Goal: Task Accomplishment & Management: Complete application form

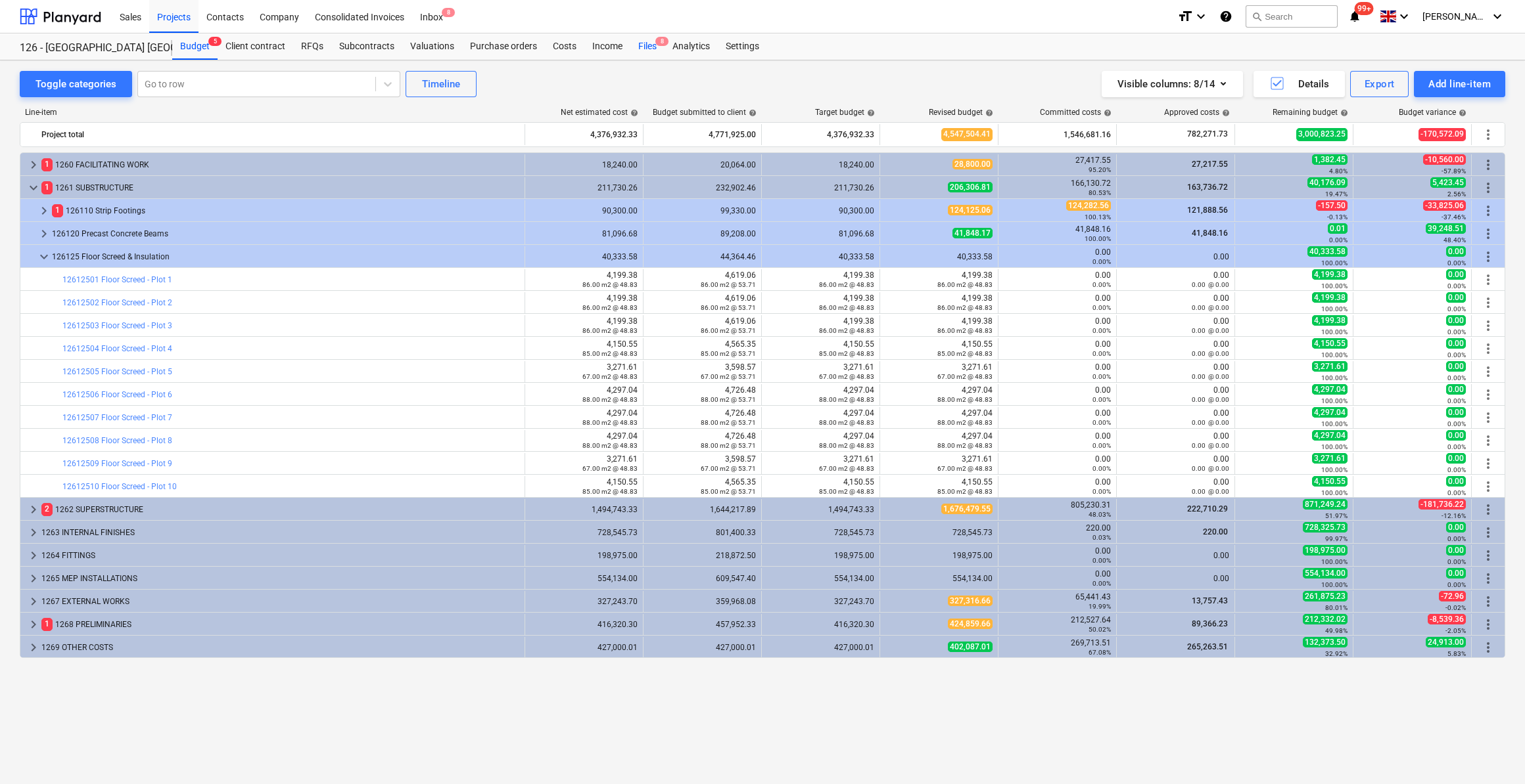
click at [647, 43] on div "Files 8" at bounding box center [647, 46] width 34 height 26
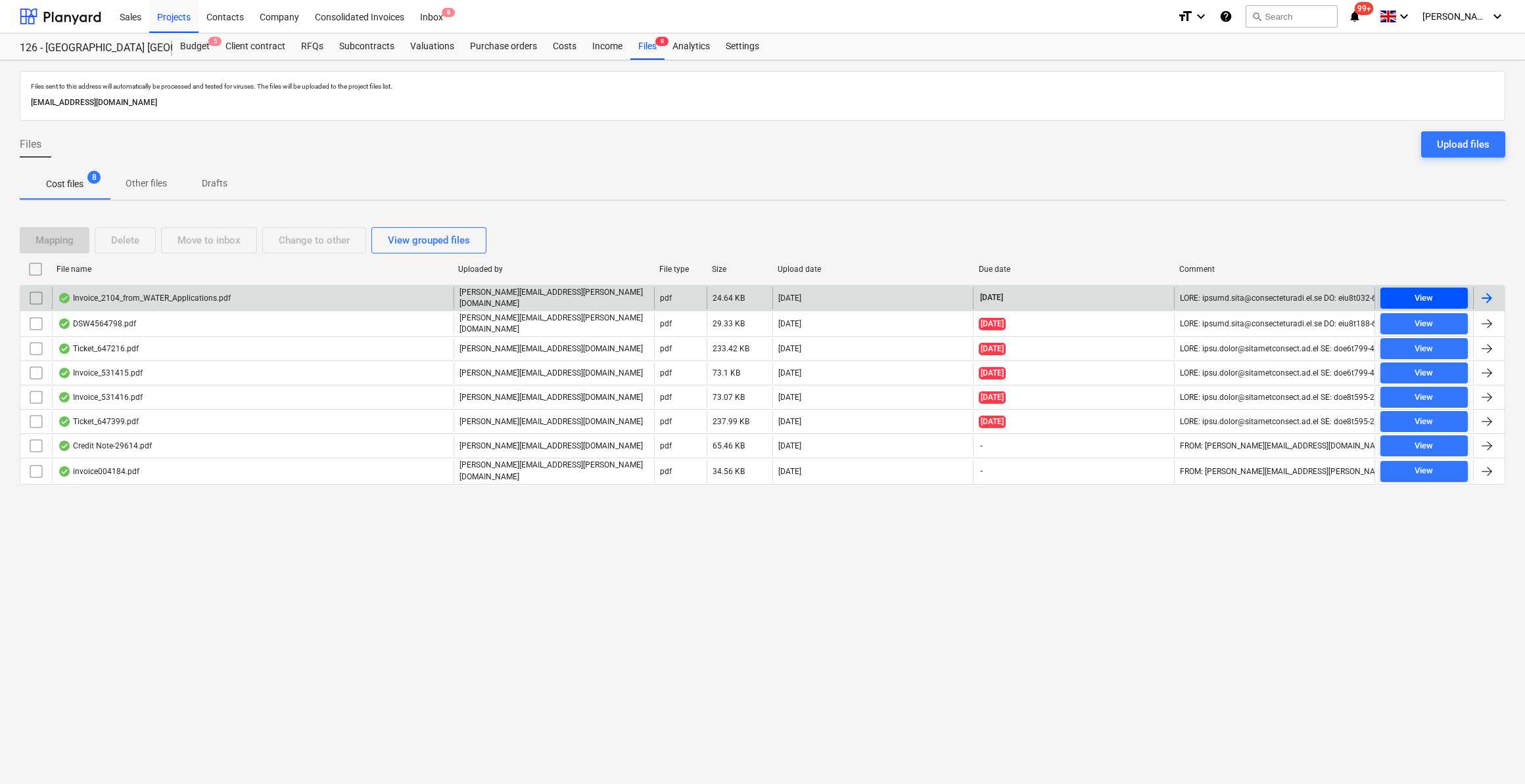
click at [1414, 299] on span "View" at bounding box center [1424, 298] width 77 height 15
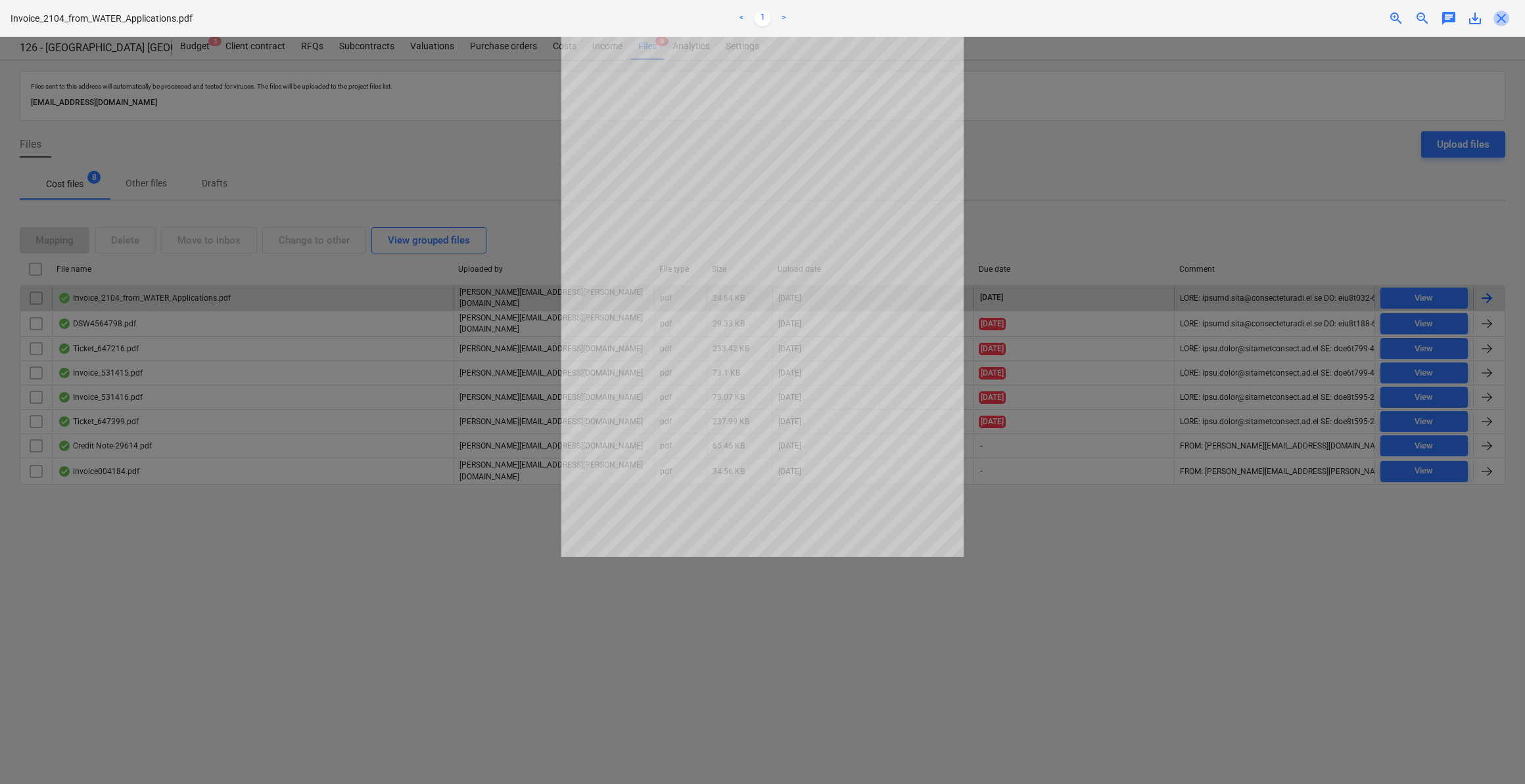
drag, startPoint x: 1499, startPoint y: 19, endPoint x: 1511, endPoint y: 63, distance: 45.6
click at [1501, 19] on span "close" at bounding box center [1501, 18] width 16 height 16
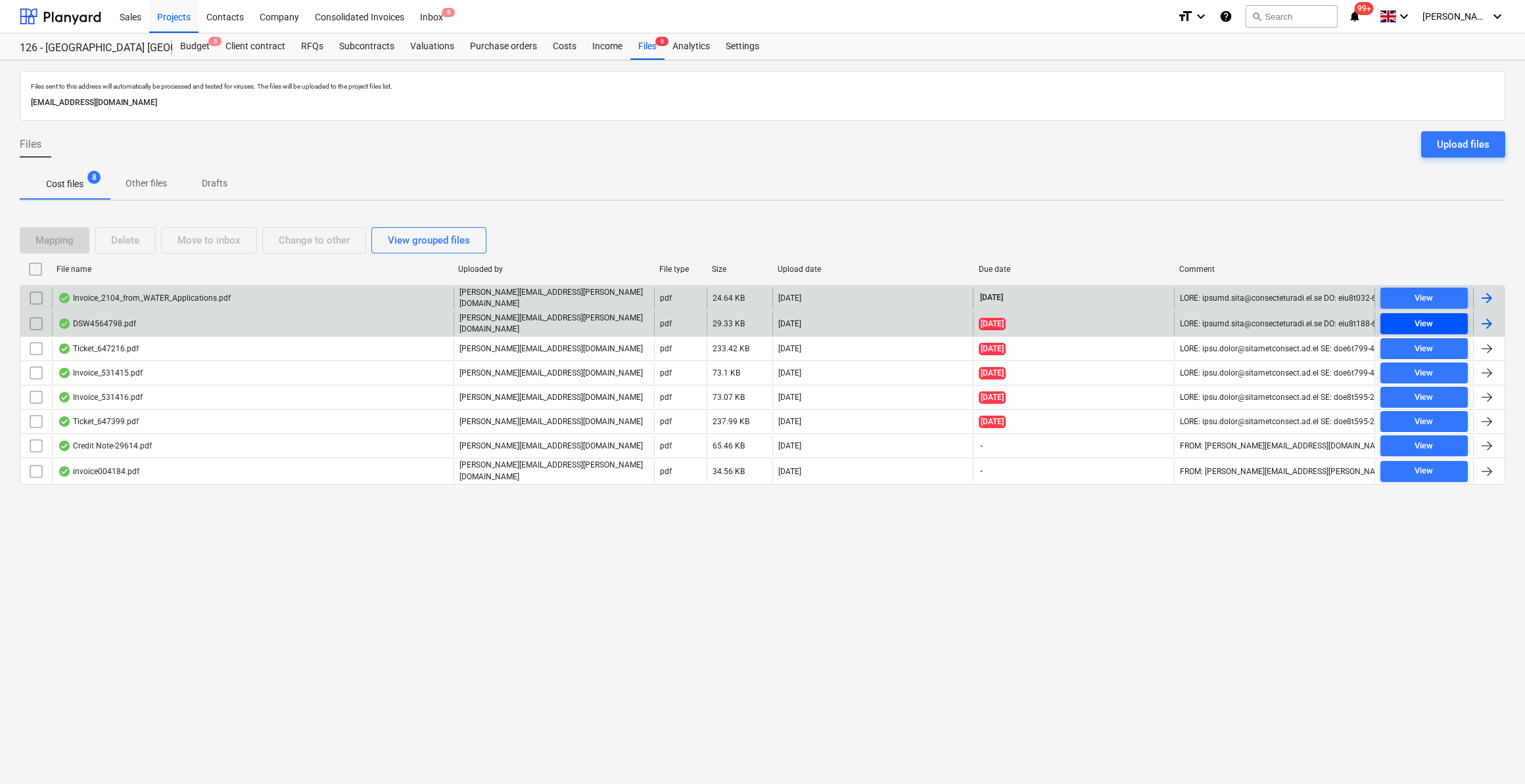
click at [1424, 326] on div "View" at bounding box center [1424, 324] width 18 height 15
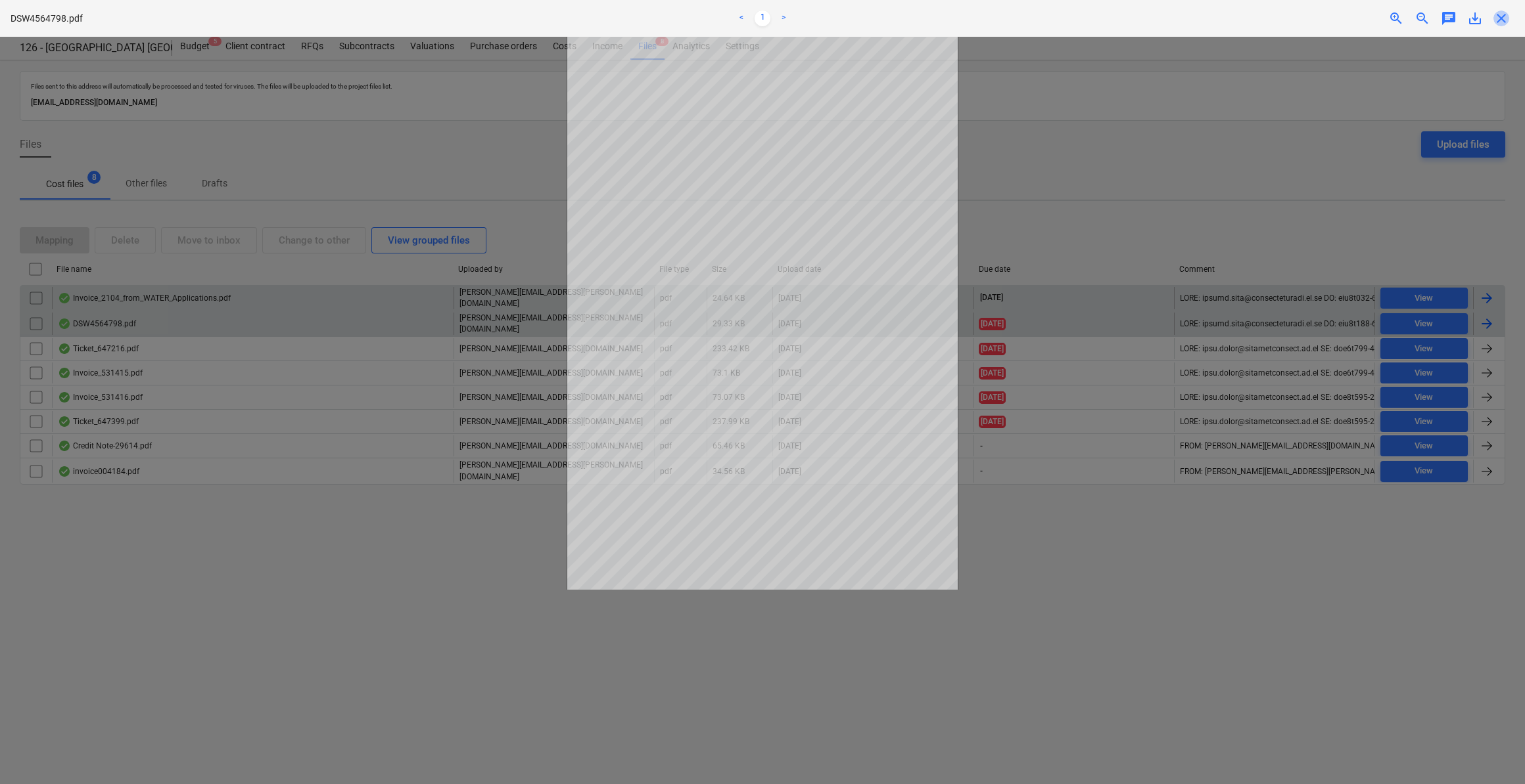
click at [1506, 17] on span "close" at bounding box center [1501, 18] width 16 height 16
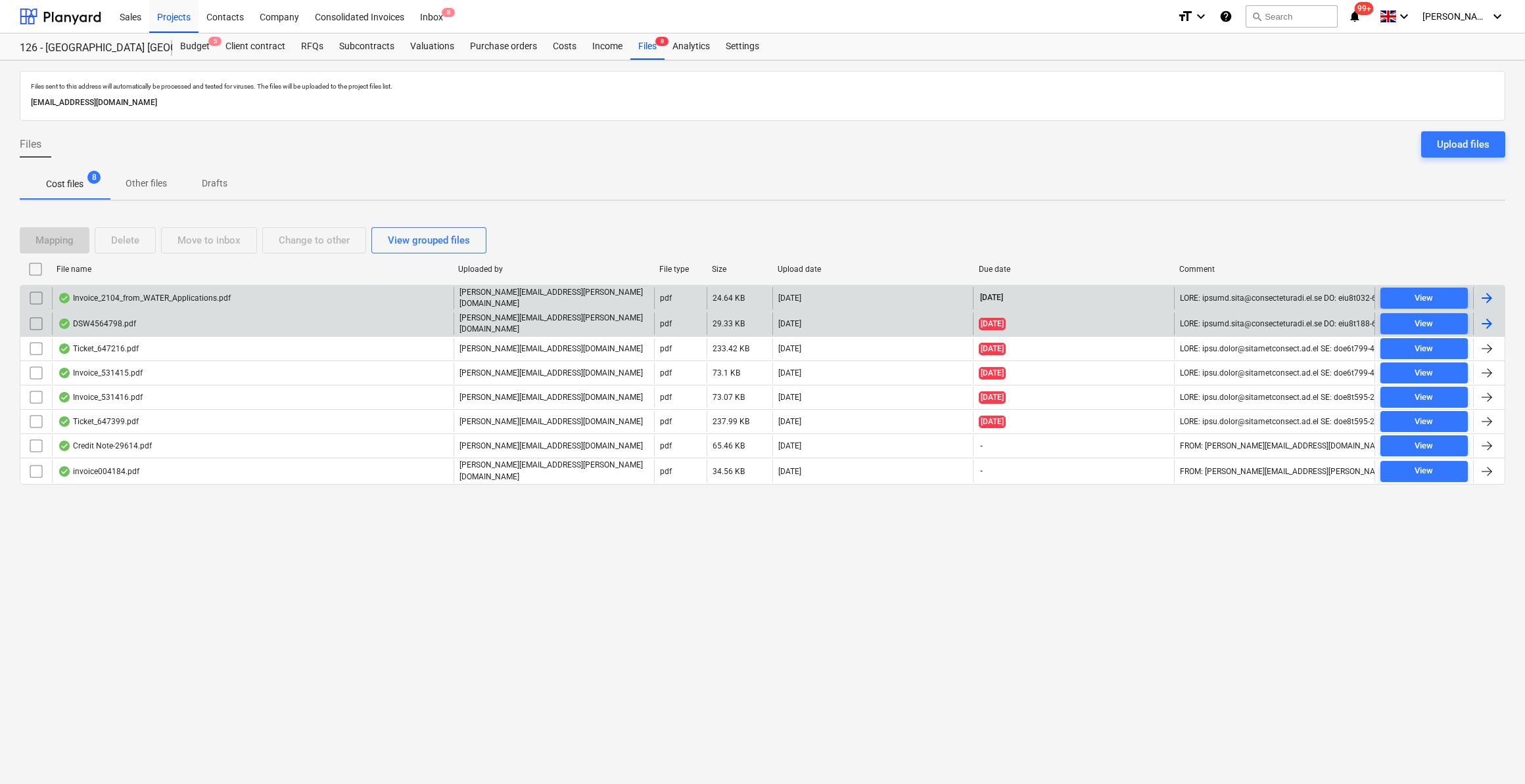
click at [1484, 325] on div at bounding box center [1486, 323] width 16 height 16
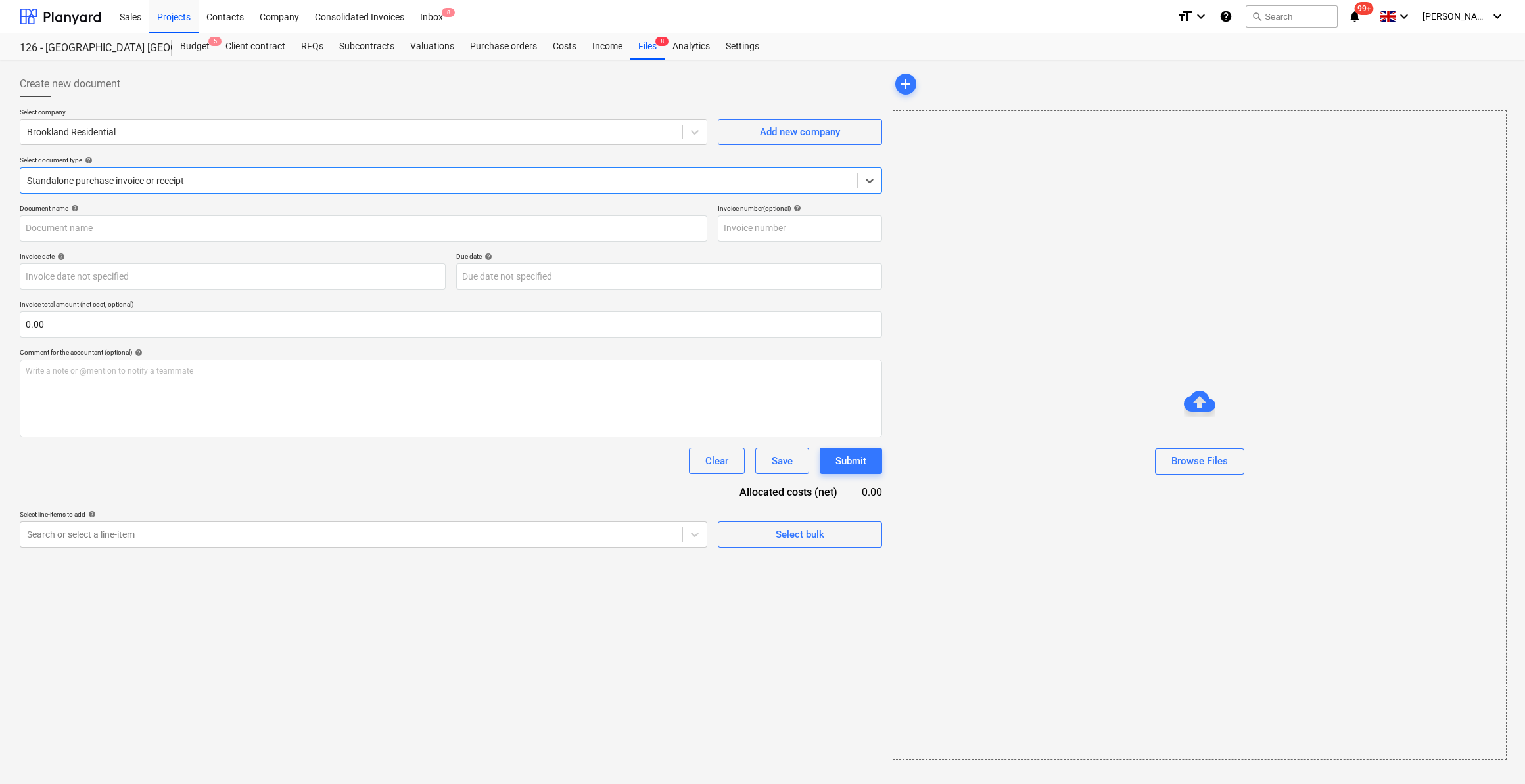
type input "03398498"
type input "[DATE]"
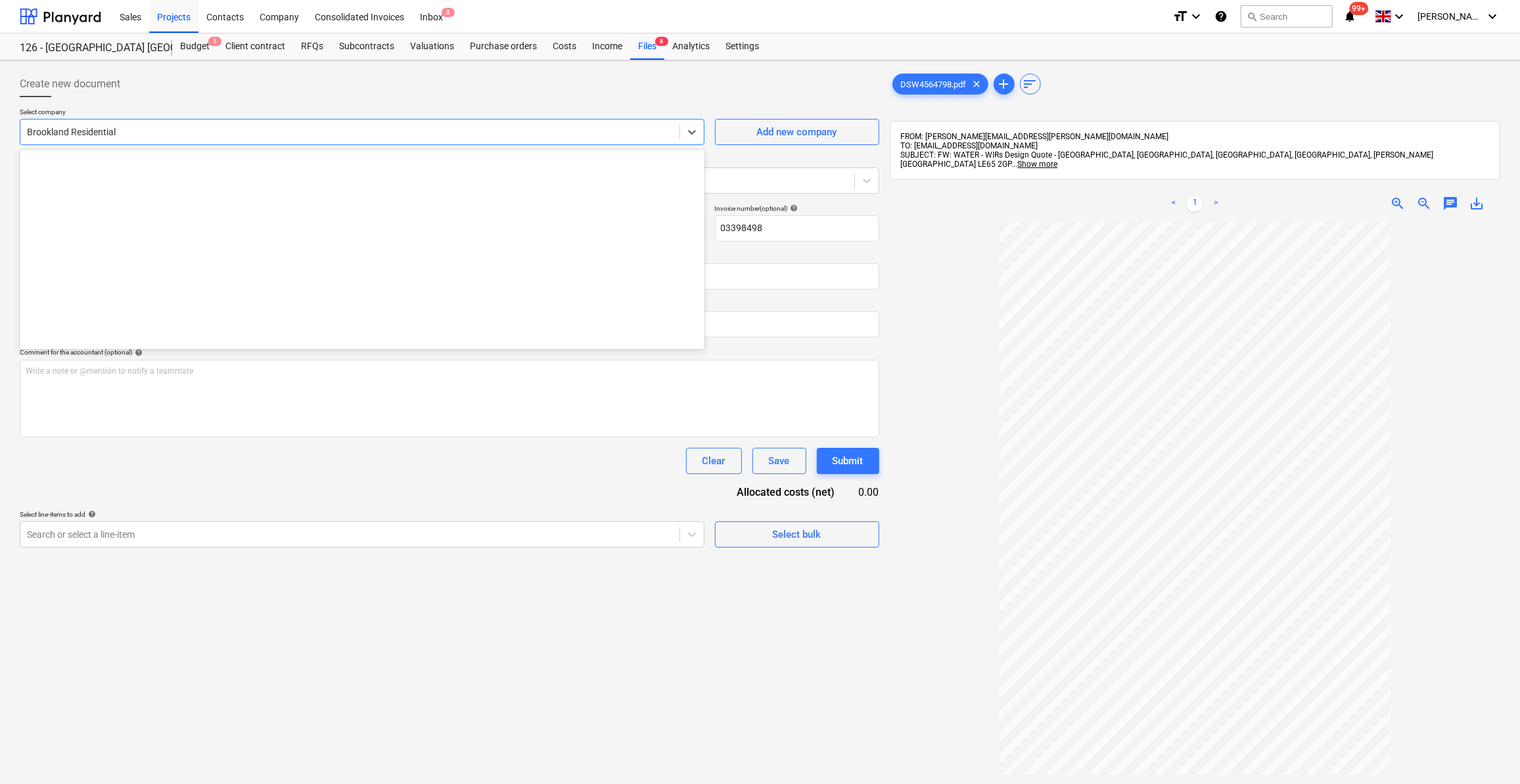
click at [66, 128] on div at bounding box center [350, 131] width 646 height 13
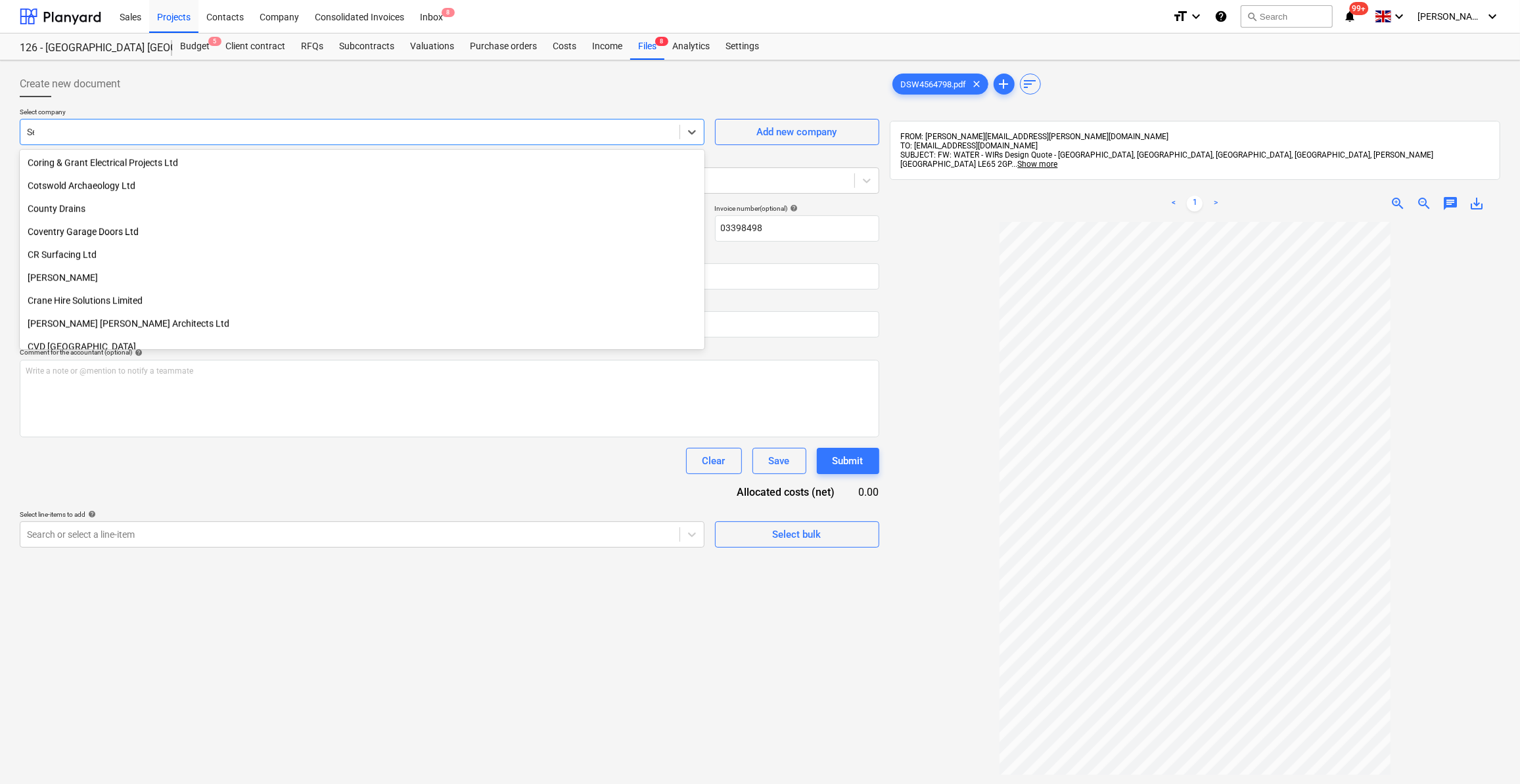
scroll to position [1412, 0]
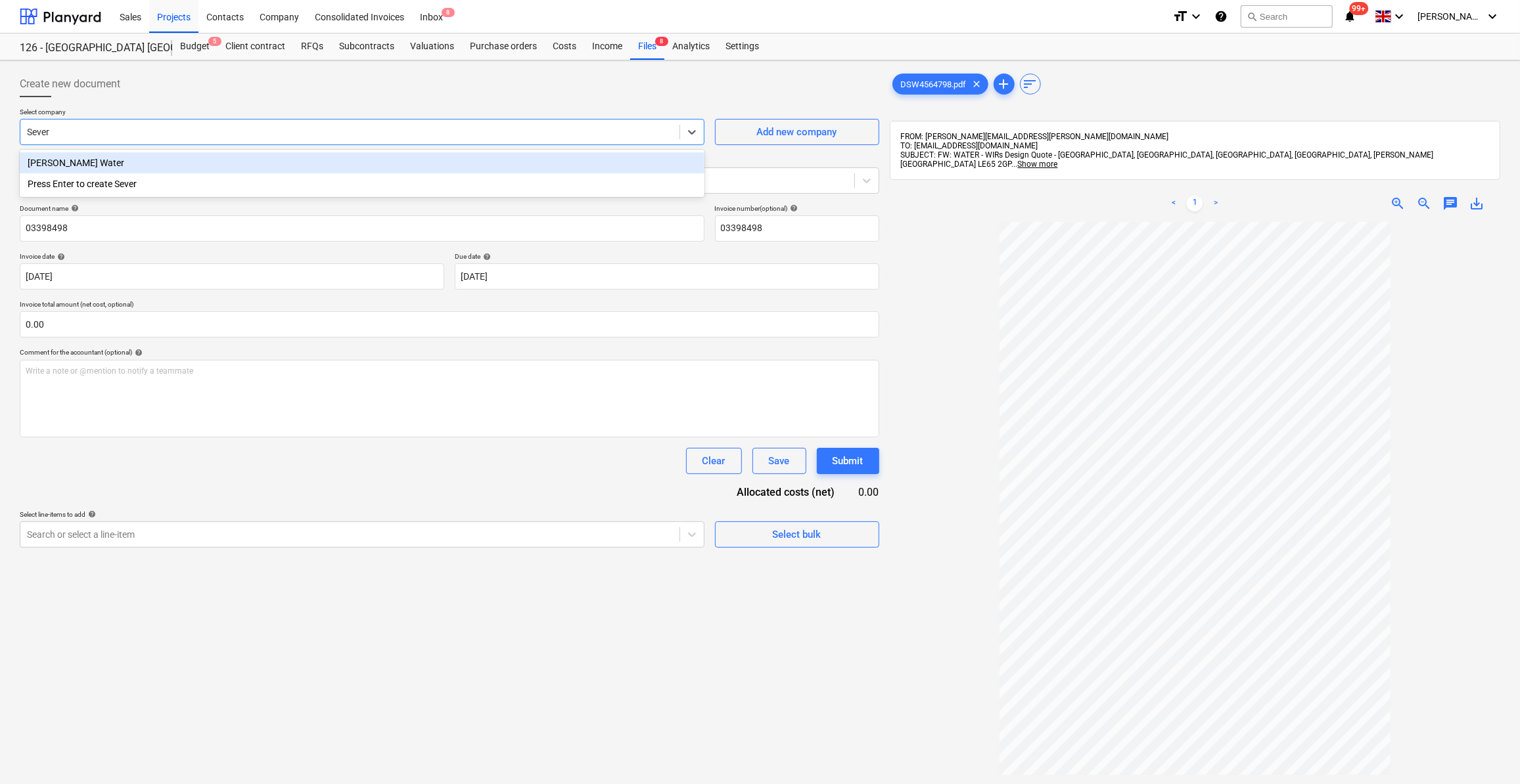
type input "Severn"
click at [94, 165] on div "[PERSON_NAME] Water" at bounding box center [362, 163] width 684 height 21
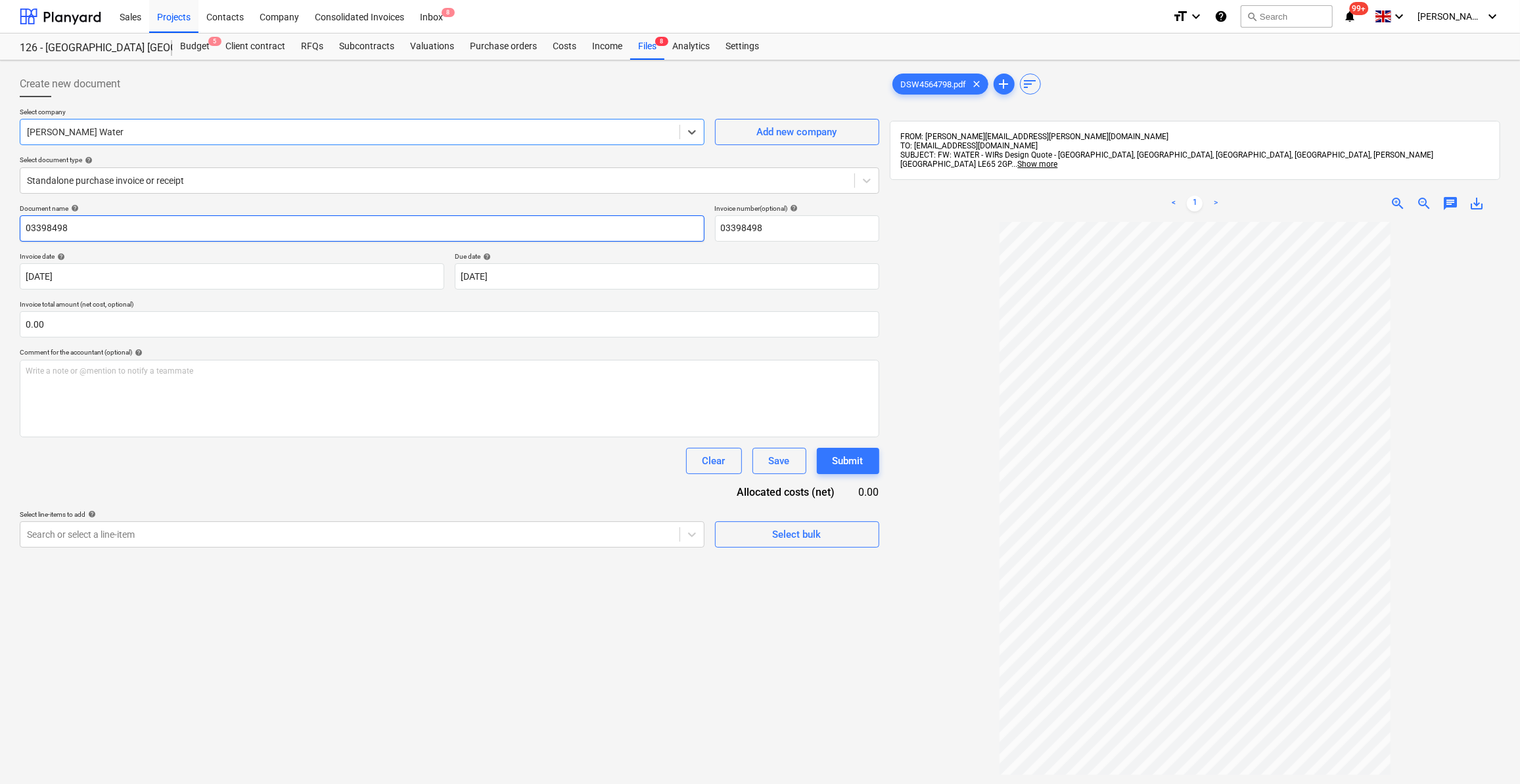
click at [21, 226] on input "03398498" at bounding box center [362, 228] width 684 height 26
click at [111, 221] on input "Water Main Request DSW4564798" at bounding box center [362, 228] width 684 height 26
type input "Water Main Request - DSW4564798"
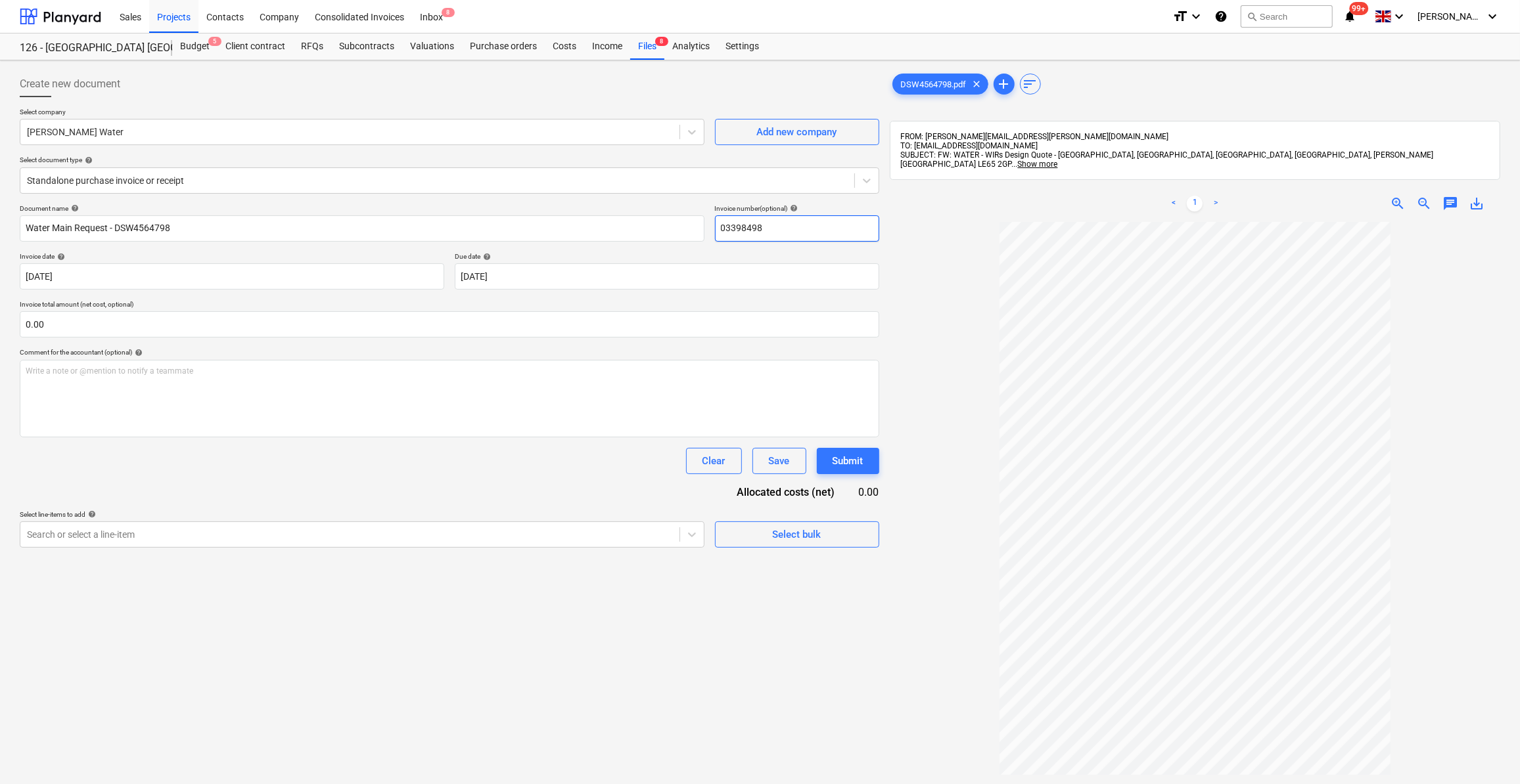
drag, startPoint x: 777, startPoint y: 221, endPoint x: 720, endPoint y: 232, distance: 58.1
click at [720, 232] on input "03398498" at bounding box center [796, 228] width 164 height 26
type input "DSW4564798"
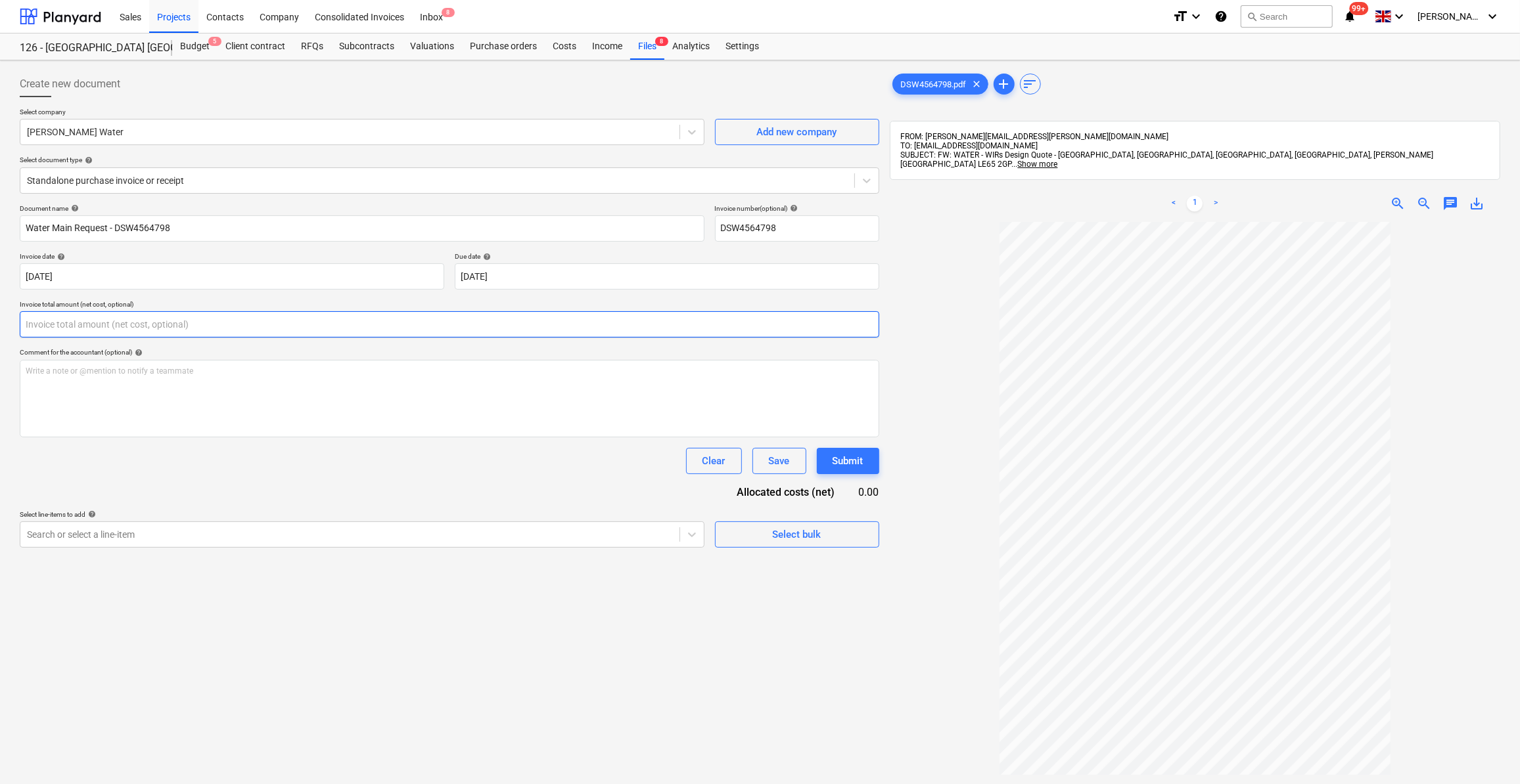
click at [88, 317] on input "text" at bounding box center [450, 324] width 860 height 26
type input "255.55"
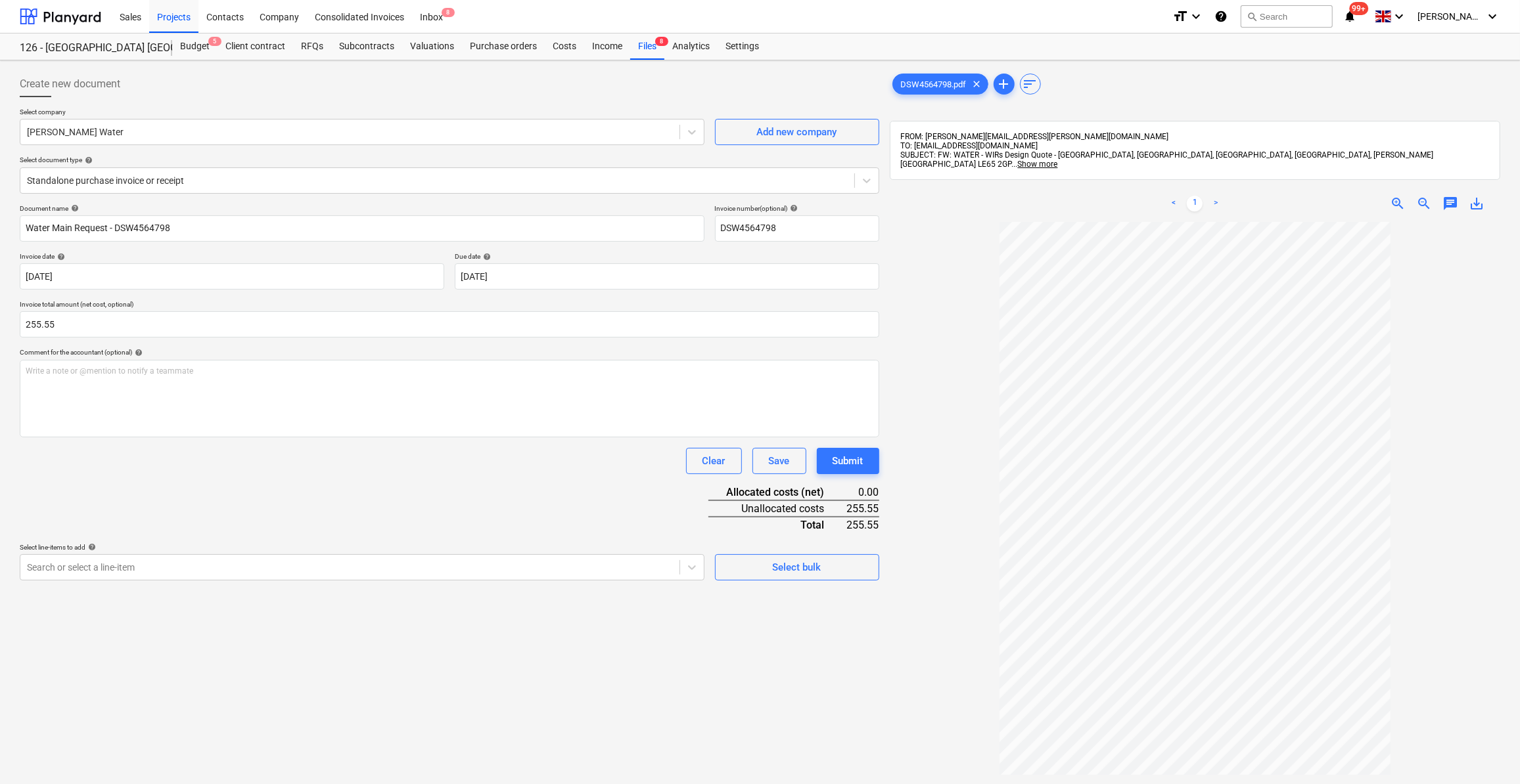
click at [326, 492] on div "Document name help Water Main Request - DSW4564798 Invoice number (optional) he…" at bounding box center [450, 392] width 860 height 376
click at [780, 571] on div "Select bulk" at bounding box center [797, 567] width 48 height 17
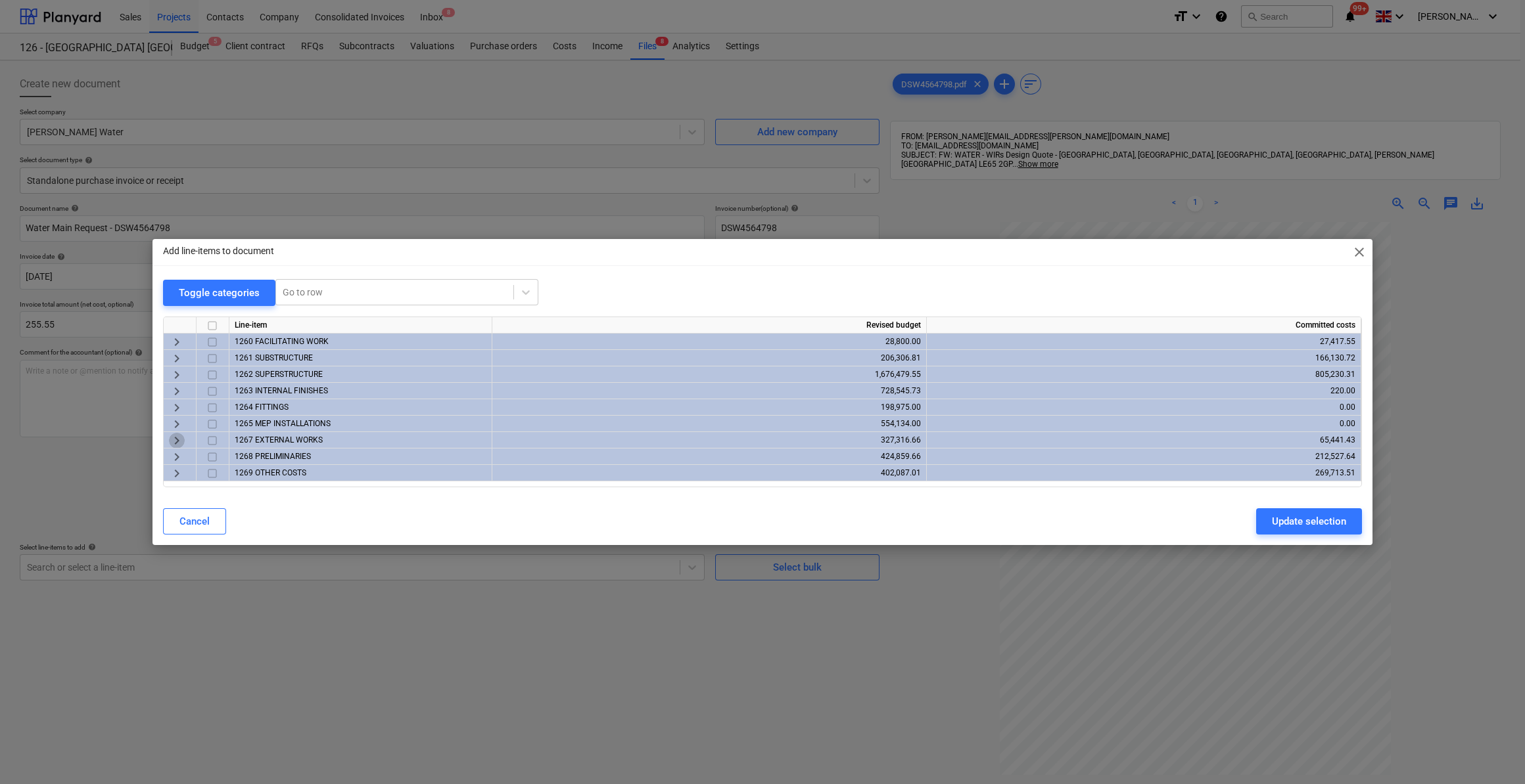
click at [175, 441] on span "keyboard_arrow_right" at bounding box center [177, 440] width 16 height 16
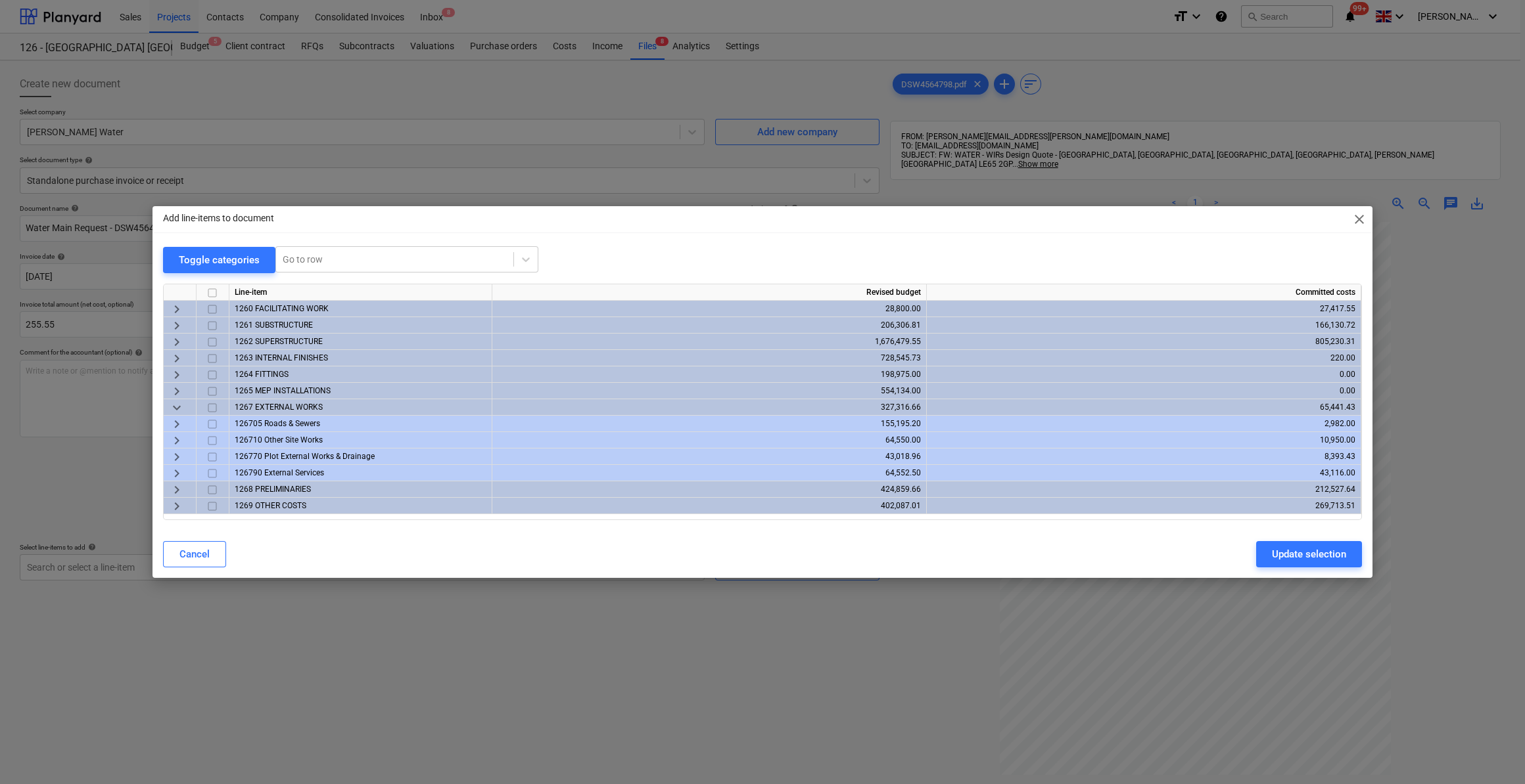
click at [179, 456] on span "keyboard_arrow_right" at bounding box center [177, 457] width 16 height 16
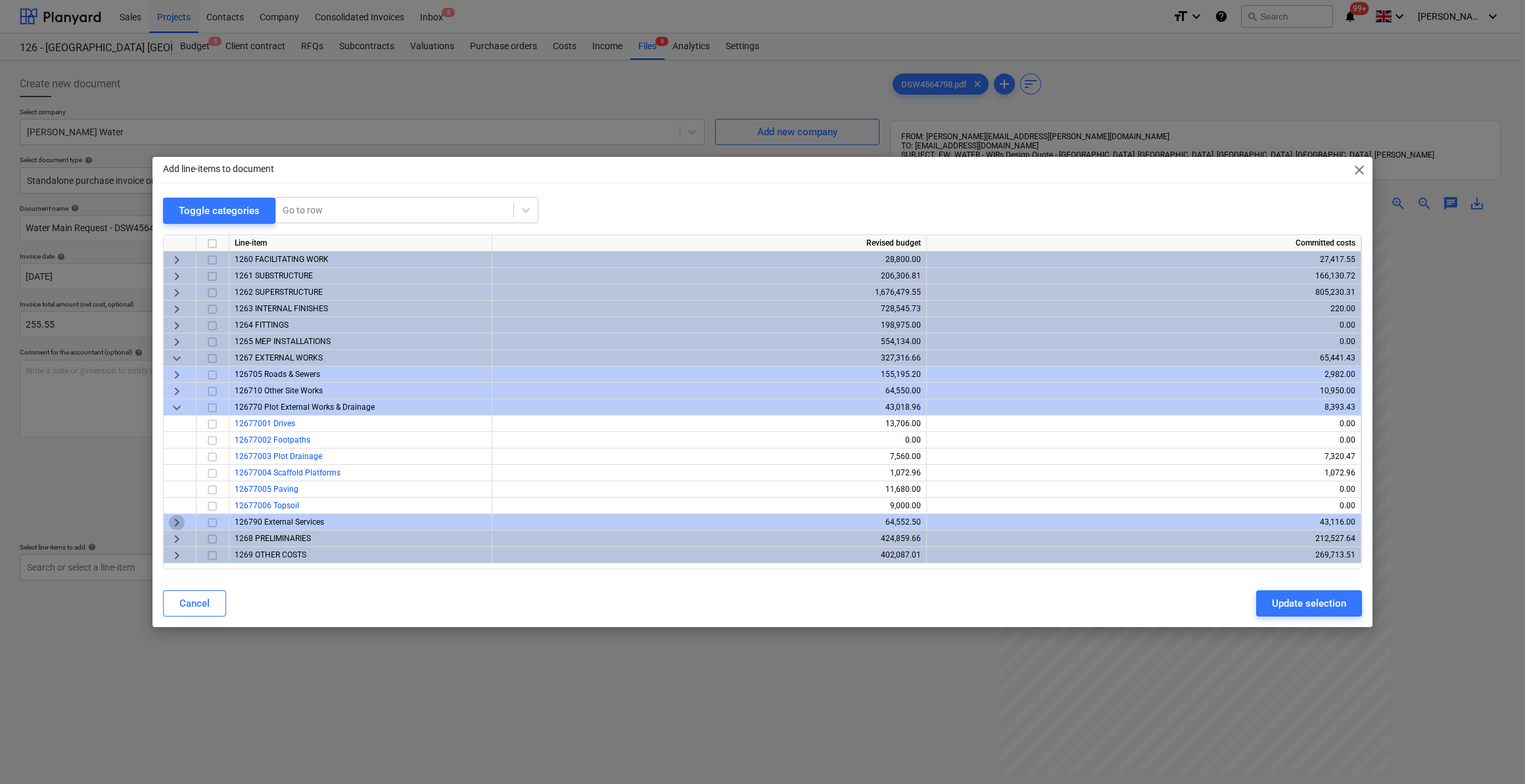
click at [179, 523] on span "keyboard_arrow_right" at bounding box center [177, 523] width 16 height 16
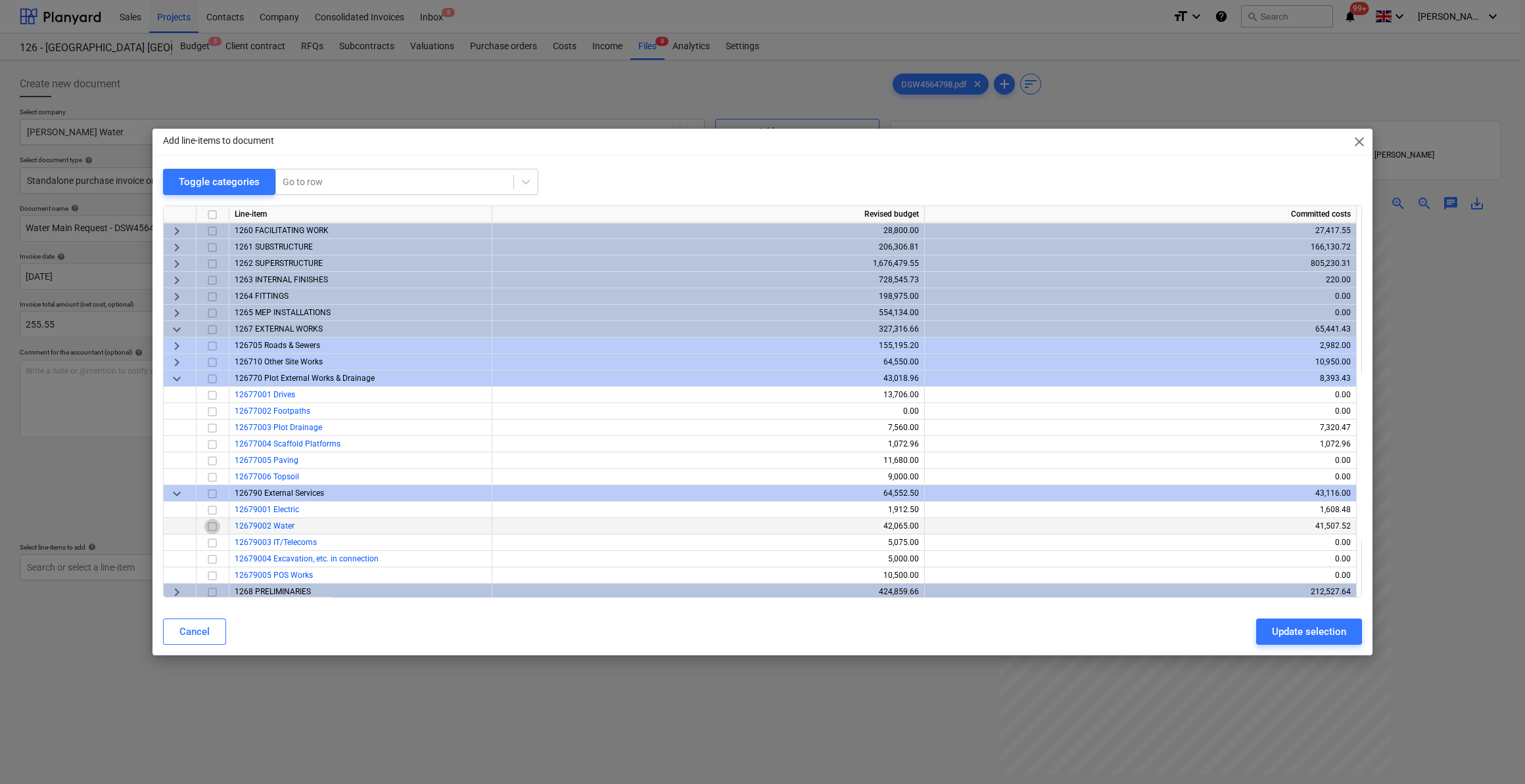
click at [211, 526] on input "checkbox" at bounding box center [212, 526] width 16 height 16
click at [1304, 638] on div "Update selection" at bounding box center [1309, 631] width 74 height 17
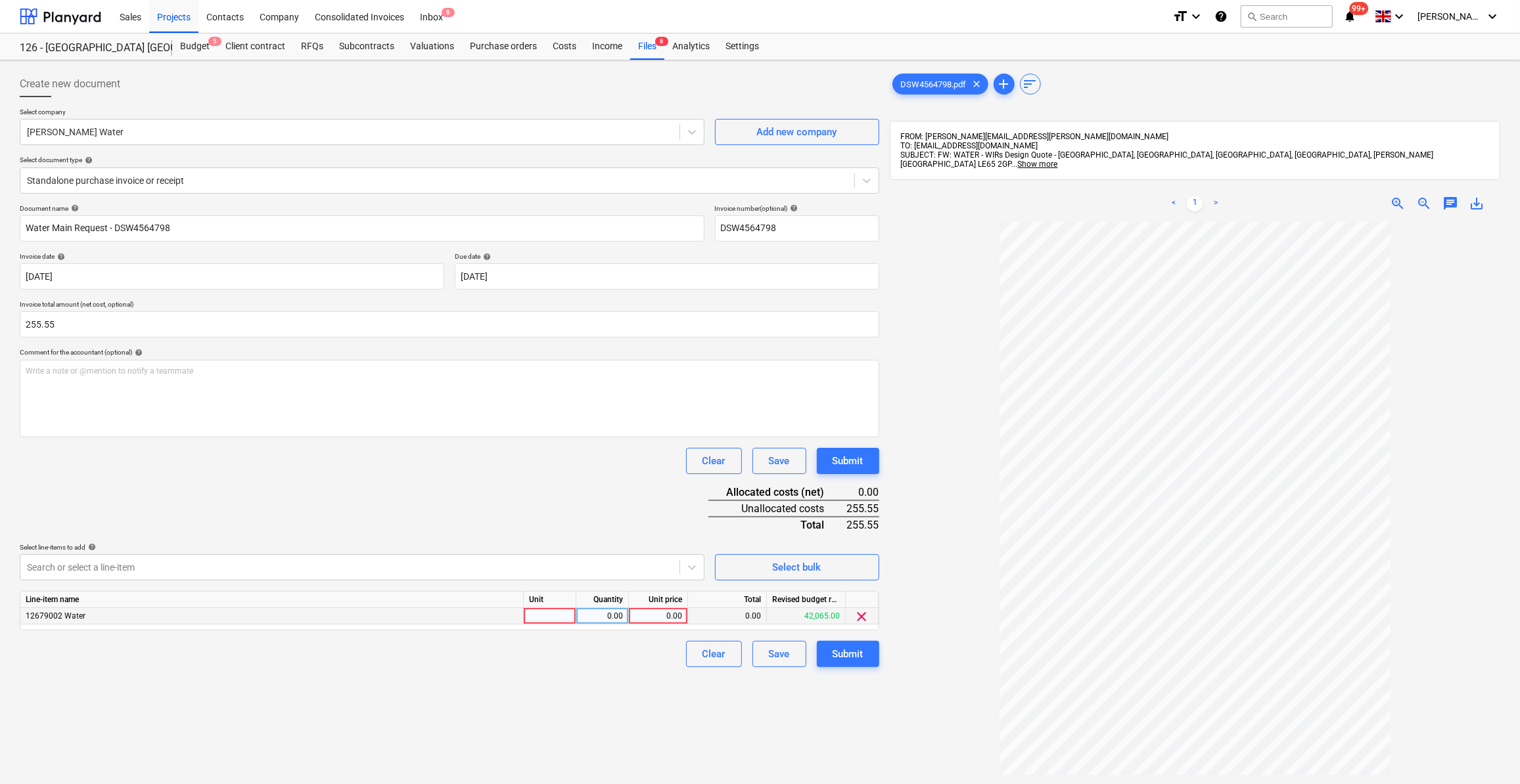
click at [536, 618] on div at bounding box center [550, 616] width 53 height 17
type input "Item"
click at [597, 613] on div "0.00" at bounding box center [602, 616] width 42 height 17
type input "1"
click at [662, 619] on div "0.00" at bounding box center [657, 616] width 48 height 17
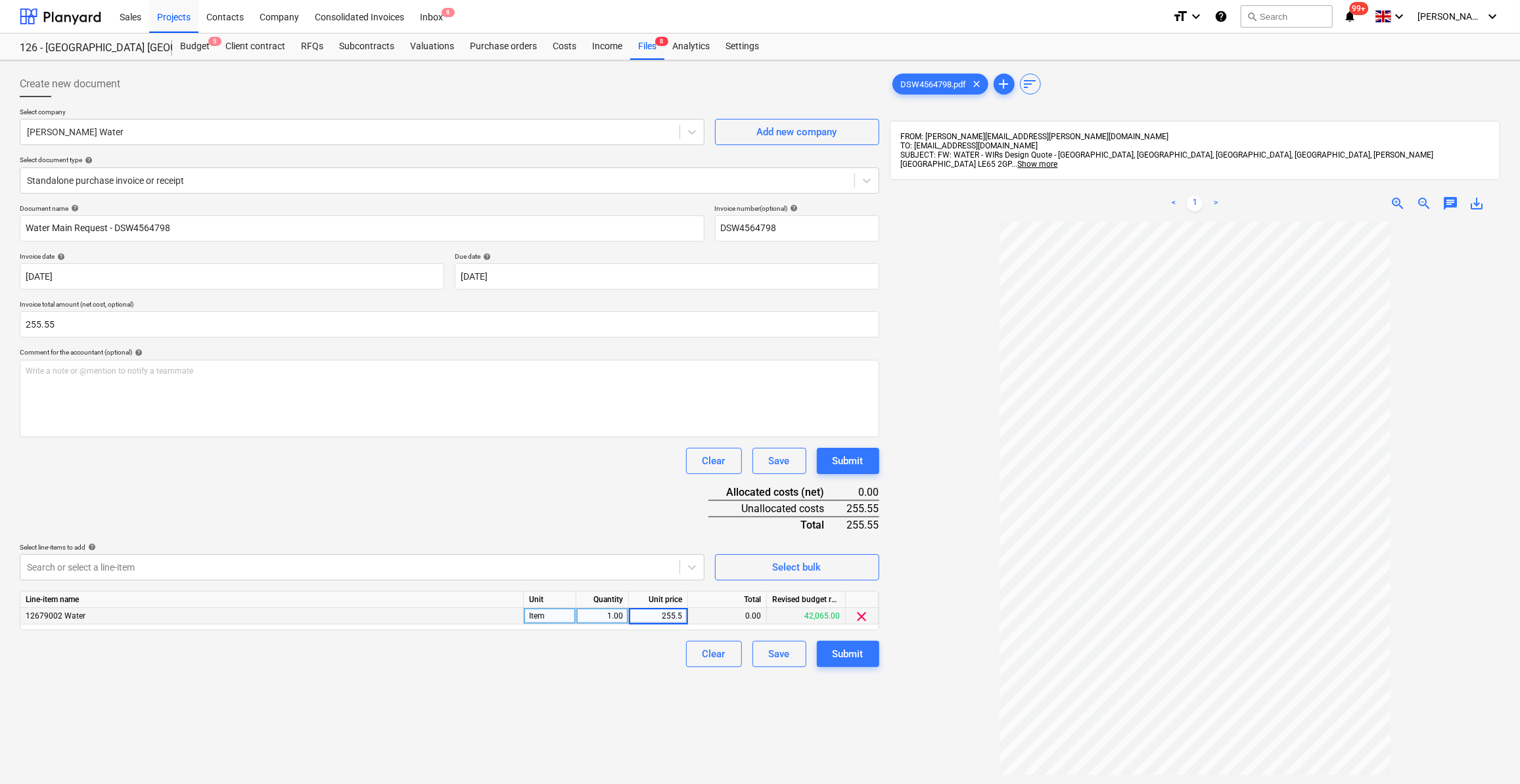
type input "255.55"
click at [589, 672] on div "Create new document Select company [PERSON_NAME] Water Add new company Select d…" at bounding box center [450, 520] width 870 height 909
click at [844, 656] on div "Submit" at bounding box center [848, 654] width 31 height 17
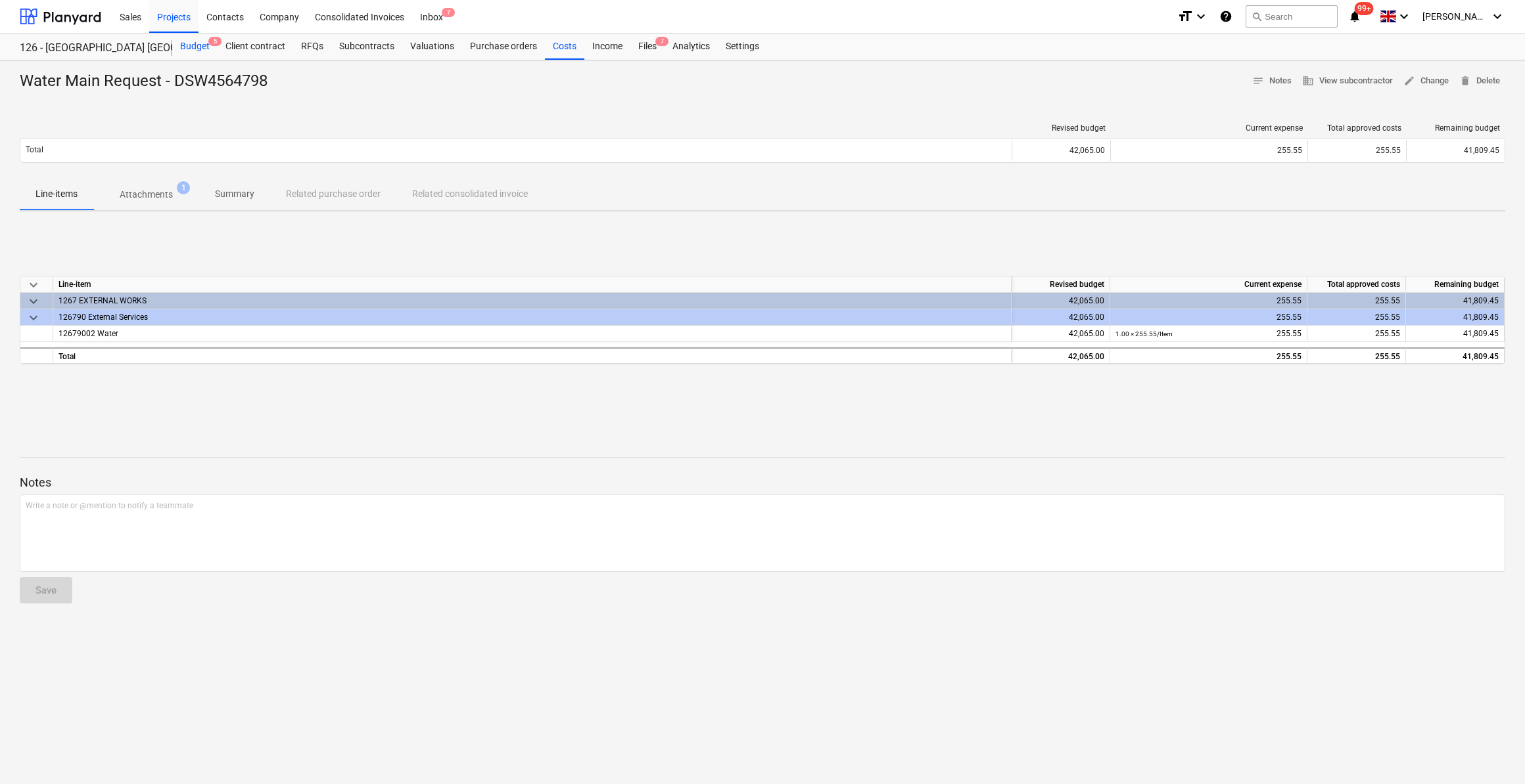
click at [190, 42] on div "Budget 5" at bounding box center [195, 46] width 45 height 26
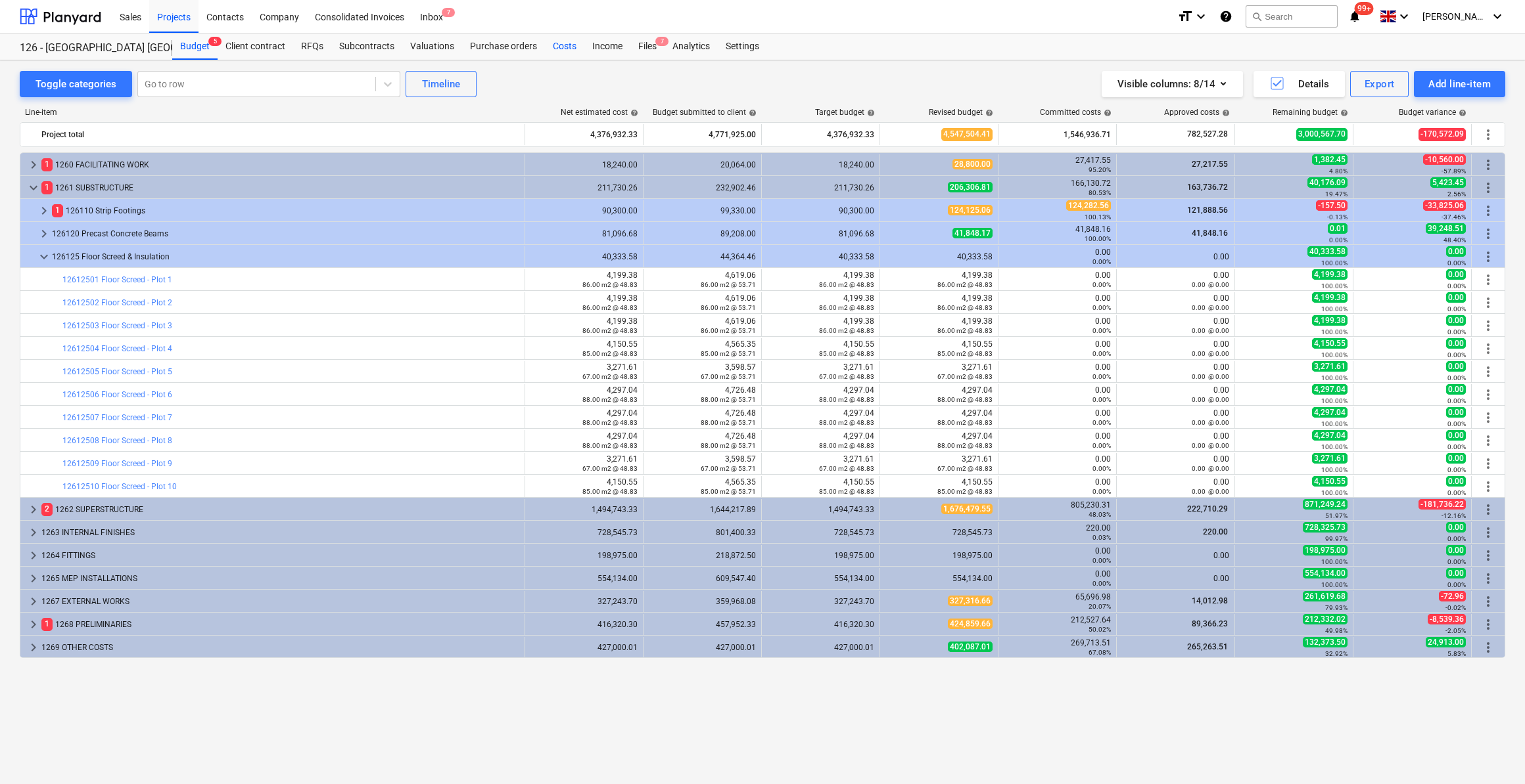
click at [566, 43] on div "Costs" at bounding box center [565, 46] width 39 height 26
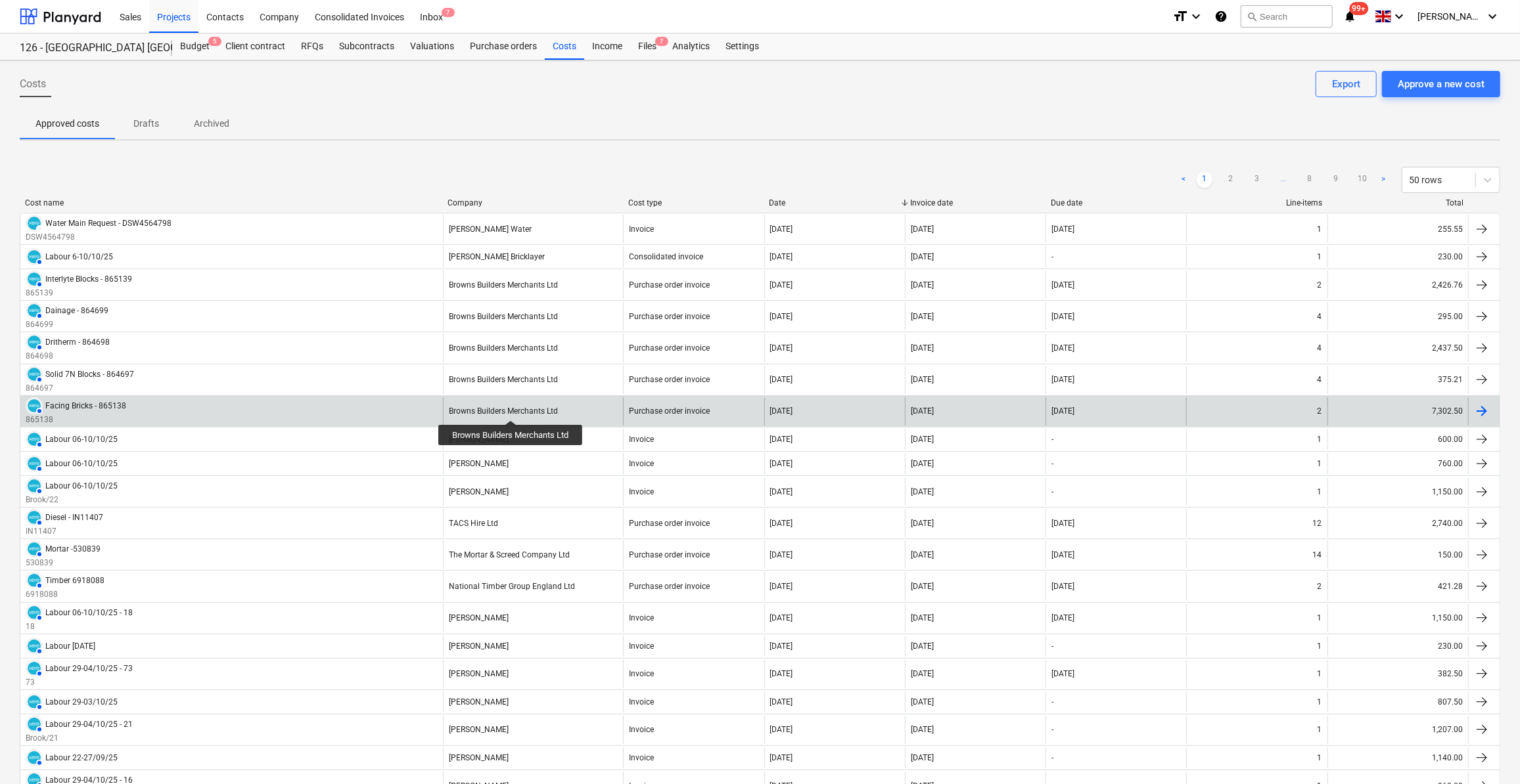
click at [511, 408] on div "Browns Builders Merchants Ltd" at bounding box center [503, 411] width 109 height 9
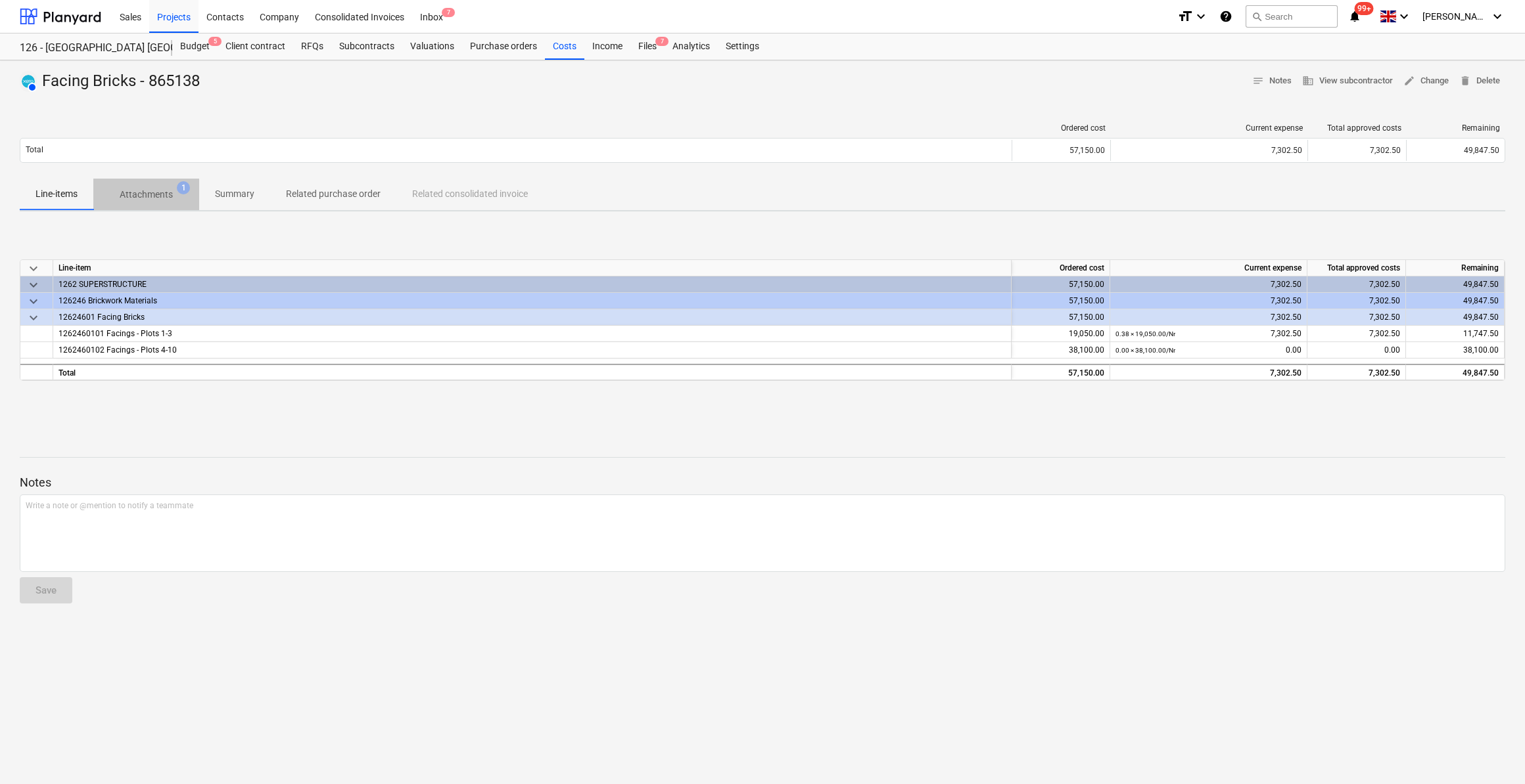
click at [152, 198] on p "Attachments" at bounding box center [146, 195] width 53 height 14
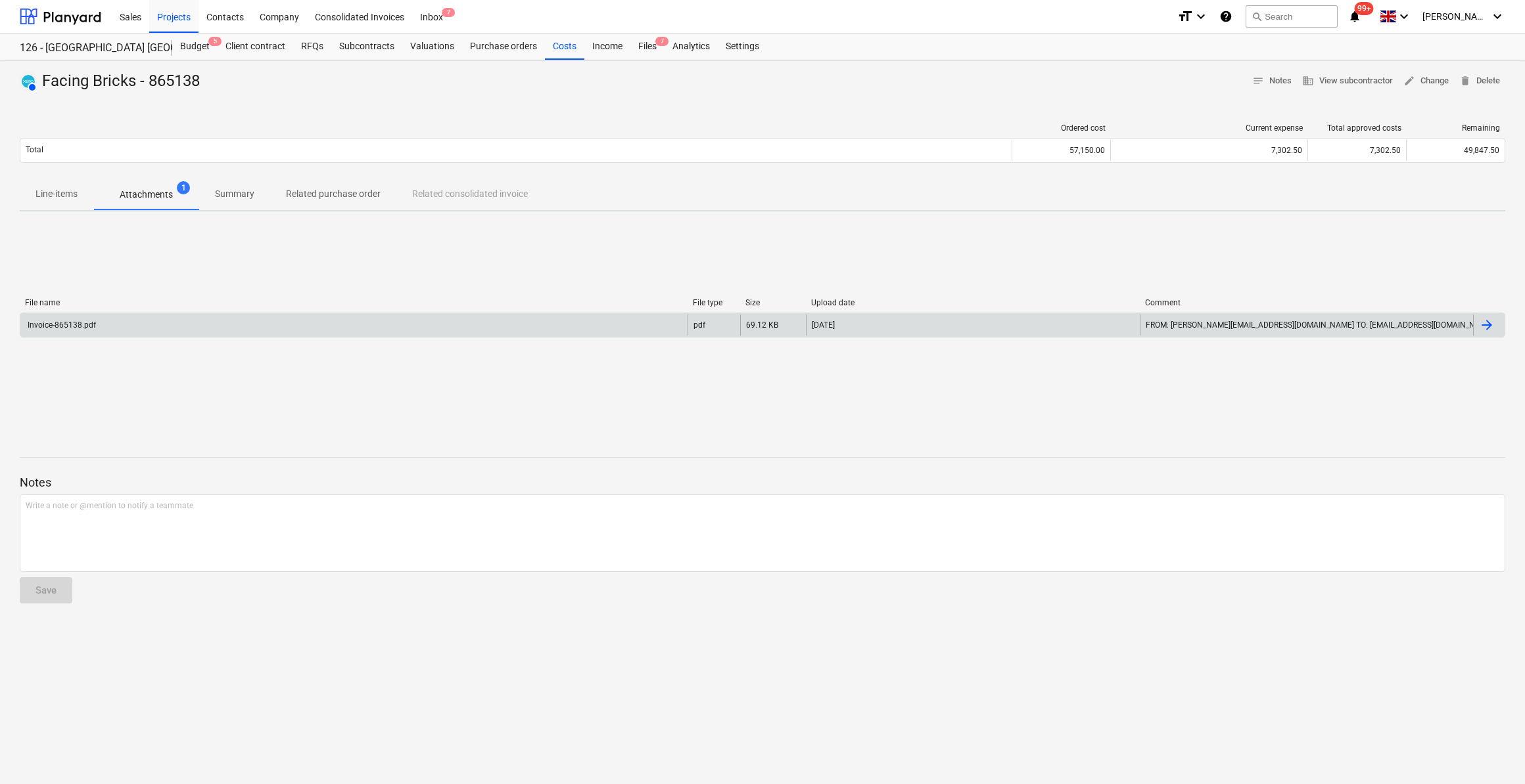
click at [73, 323] on div "Invoice-865138.pdf" at bounding box center [60, 325] width 70 height 9
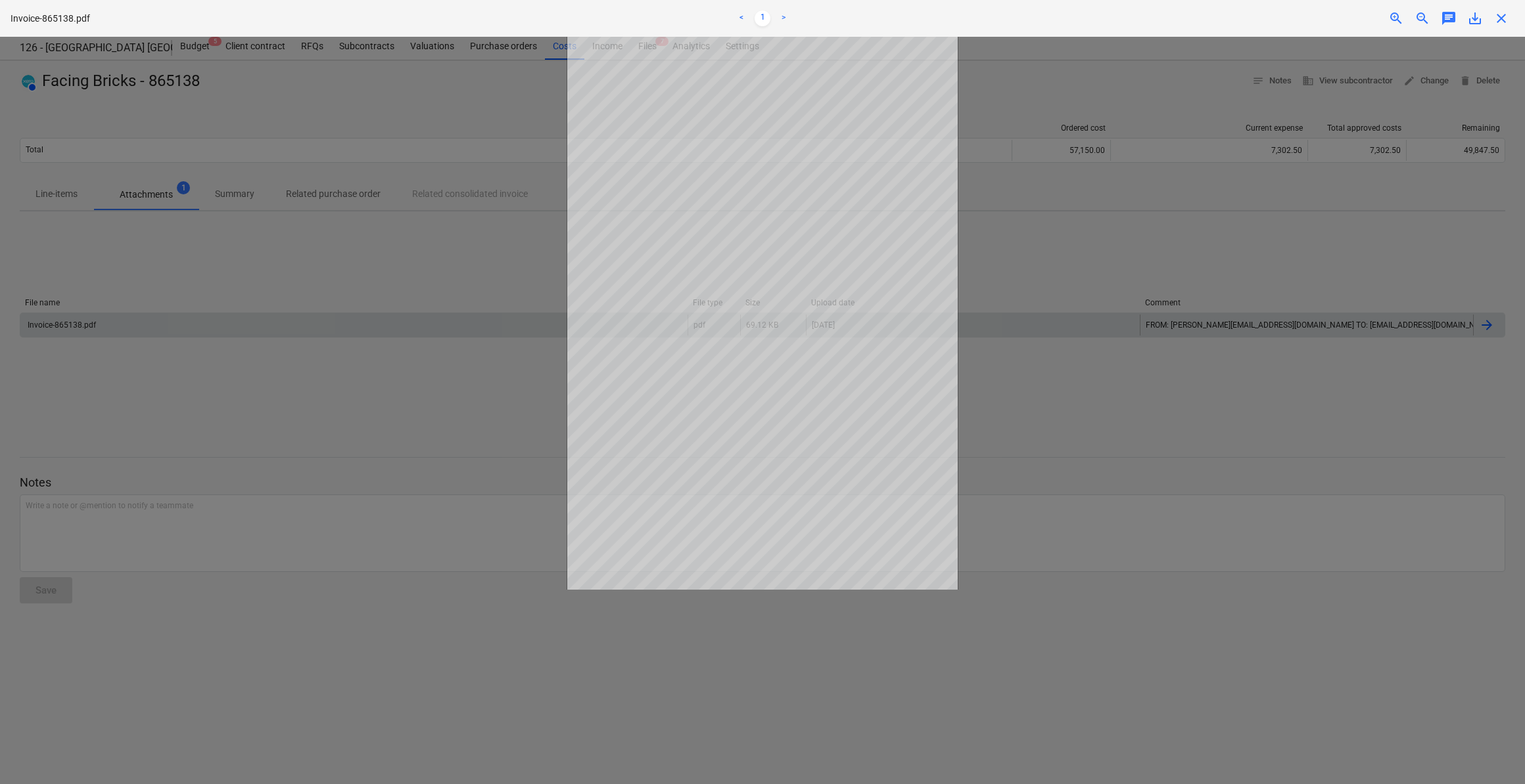
click at [1504, 17] on span "close" at bounding box center [1501, 18] width 16 height 16
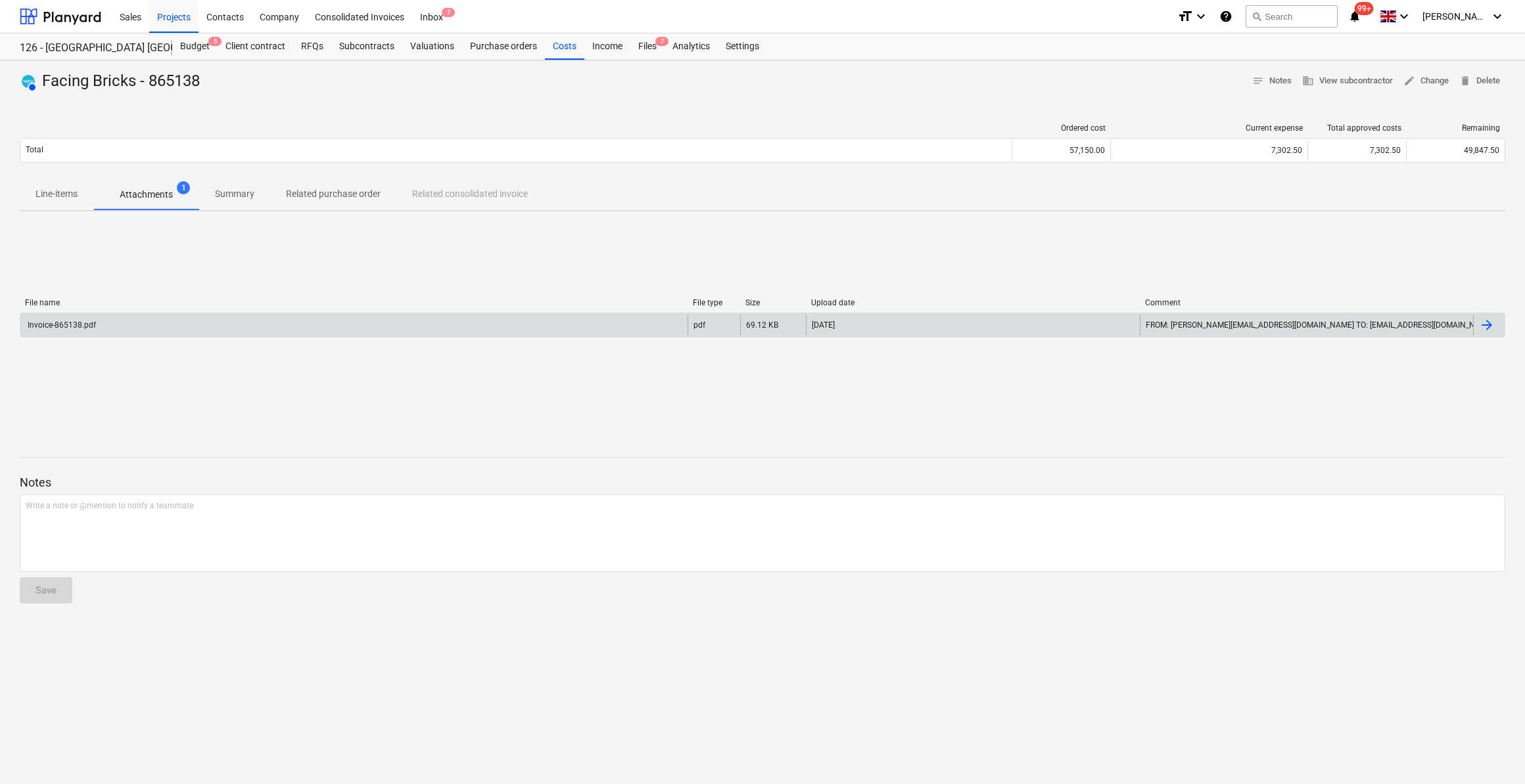
click at [1128, 465] on div at bounding box center [762, 470] width 1486 height 11
click at [513, 43] on div "Purchase orders" at bounding box center [503, 46] width 83 height 26
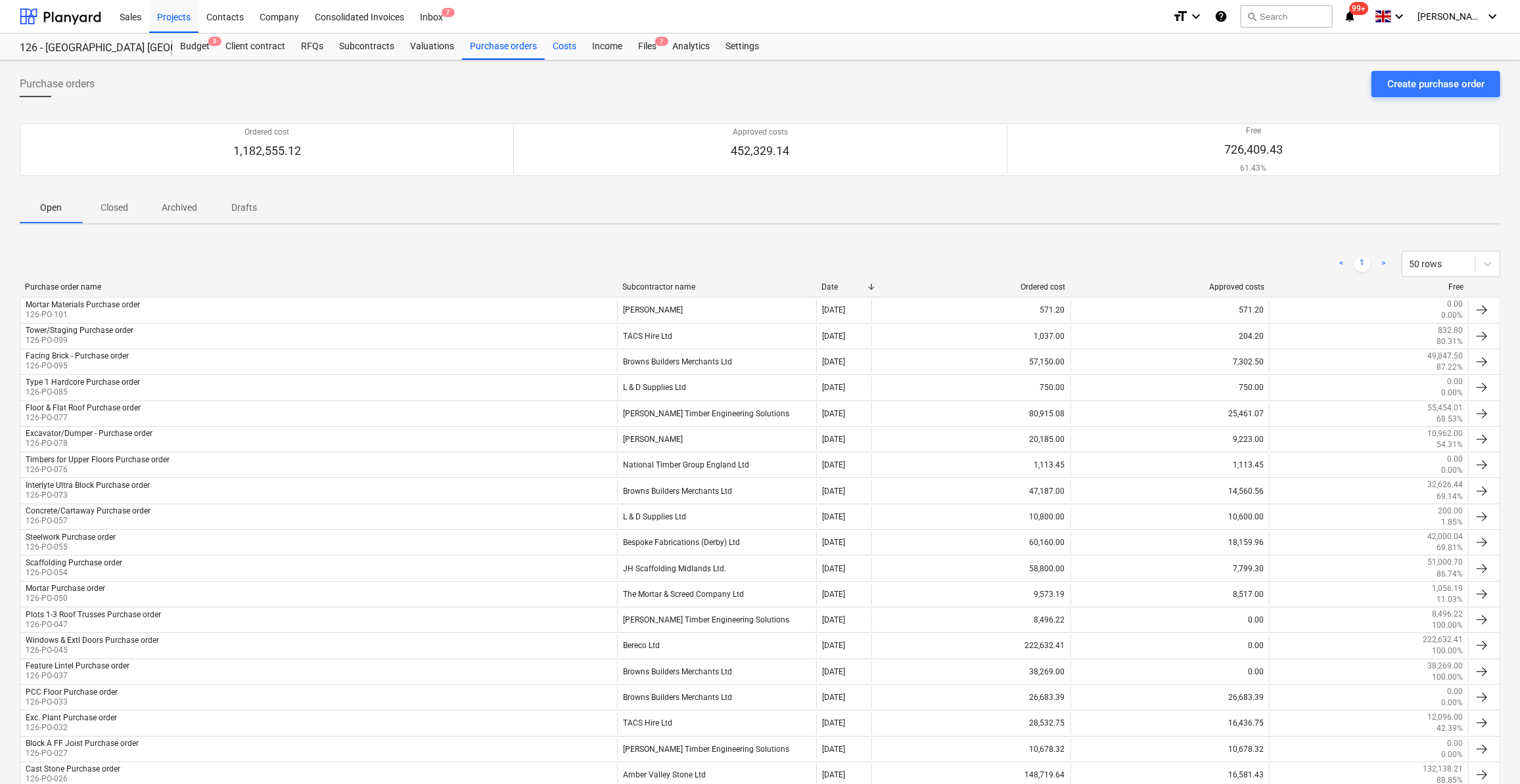
click at [558, 43] on div "Costs" at bounding box center [564, 46] width 39 height 26
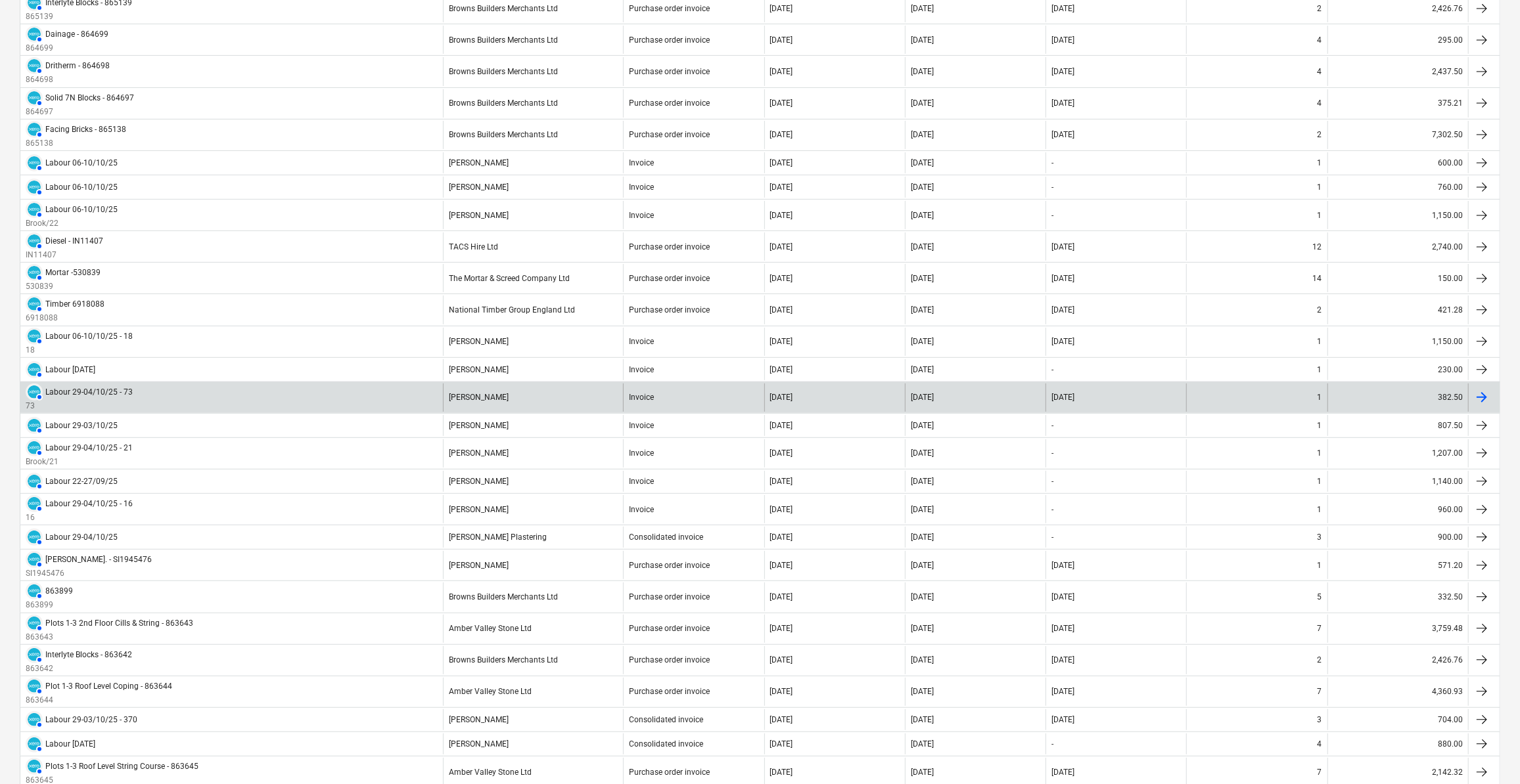
scroll to position [418, 0]
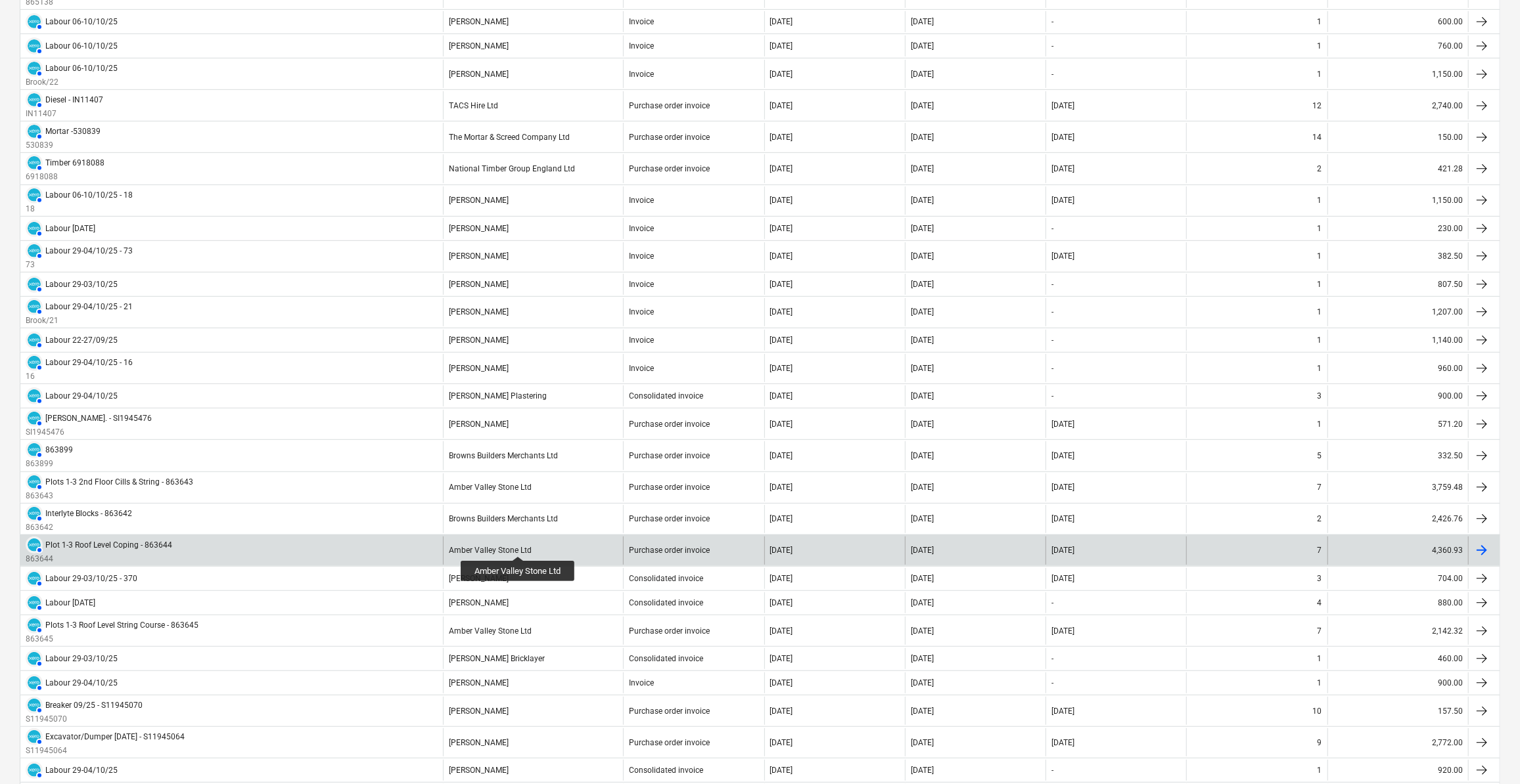
click at [518, 546] on div "Amber Valley Stone Ltd" at bounding box center [490, 551] width 83 height 9
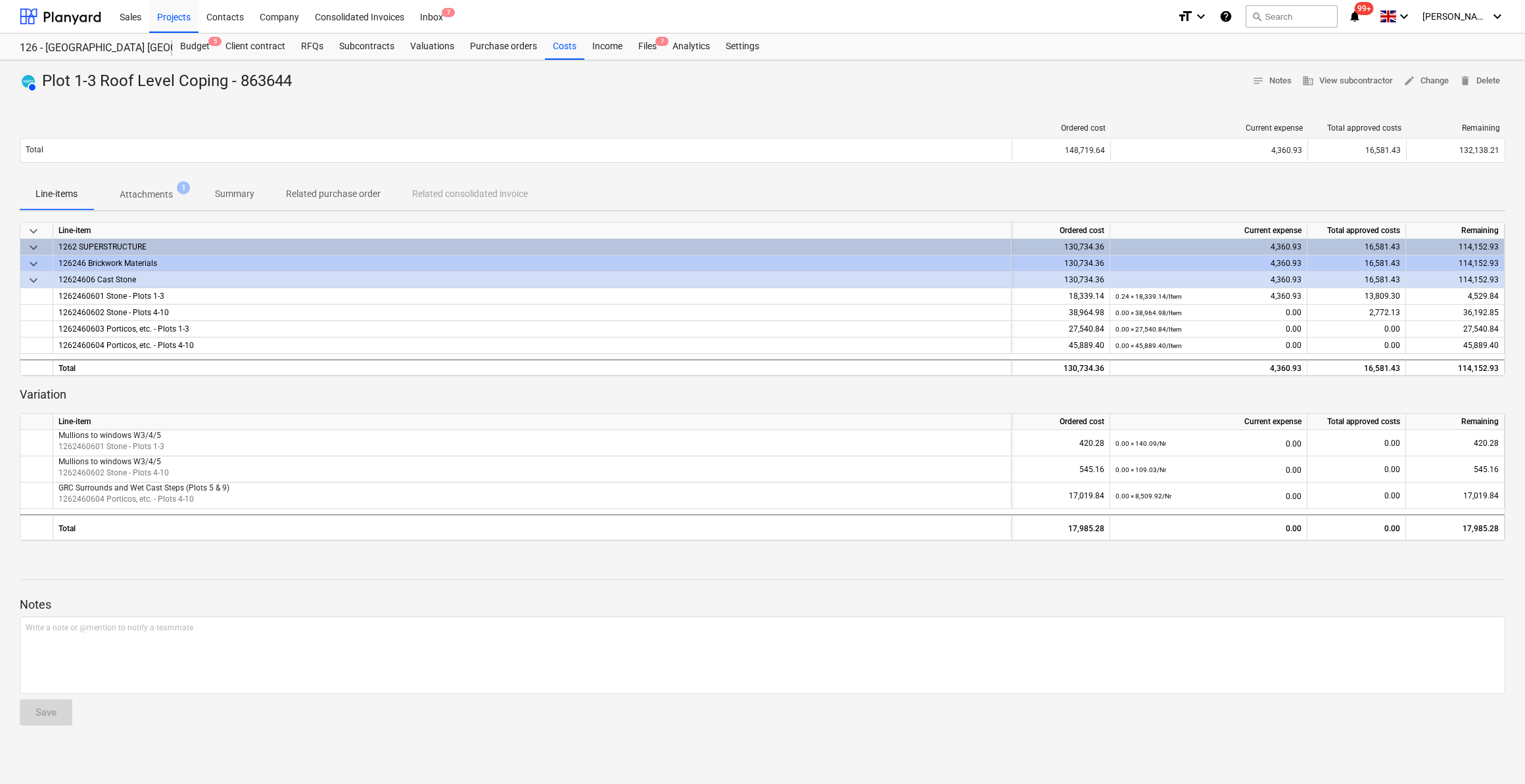
click at [137, 192] on p "Attachments" at bounding box center [146, 195] width 53 height 14
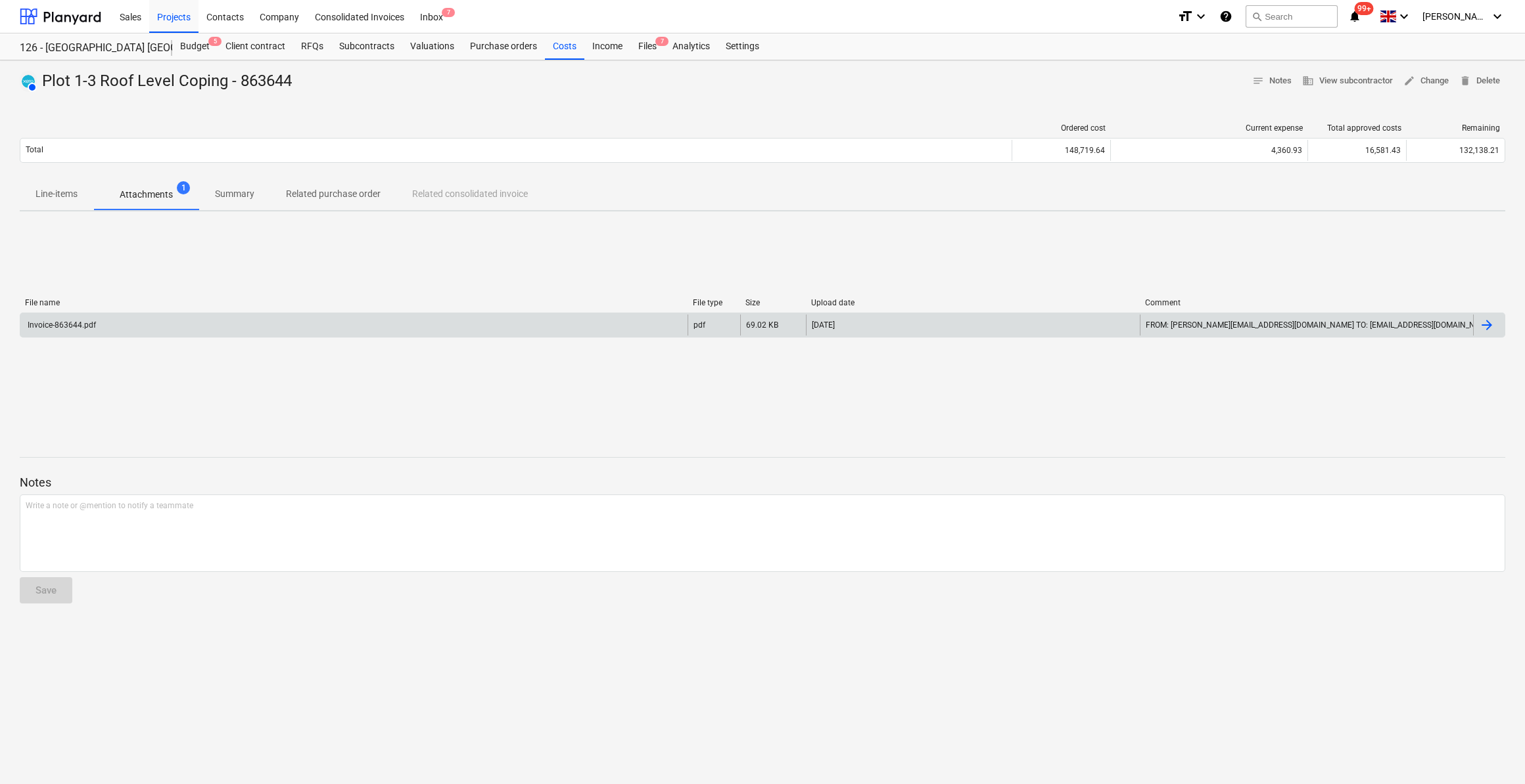
click at [65, 323] on div "Invoice-863644.pdf" at bounding box center [60, 325] width 70 height 9
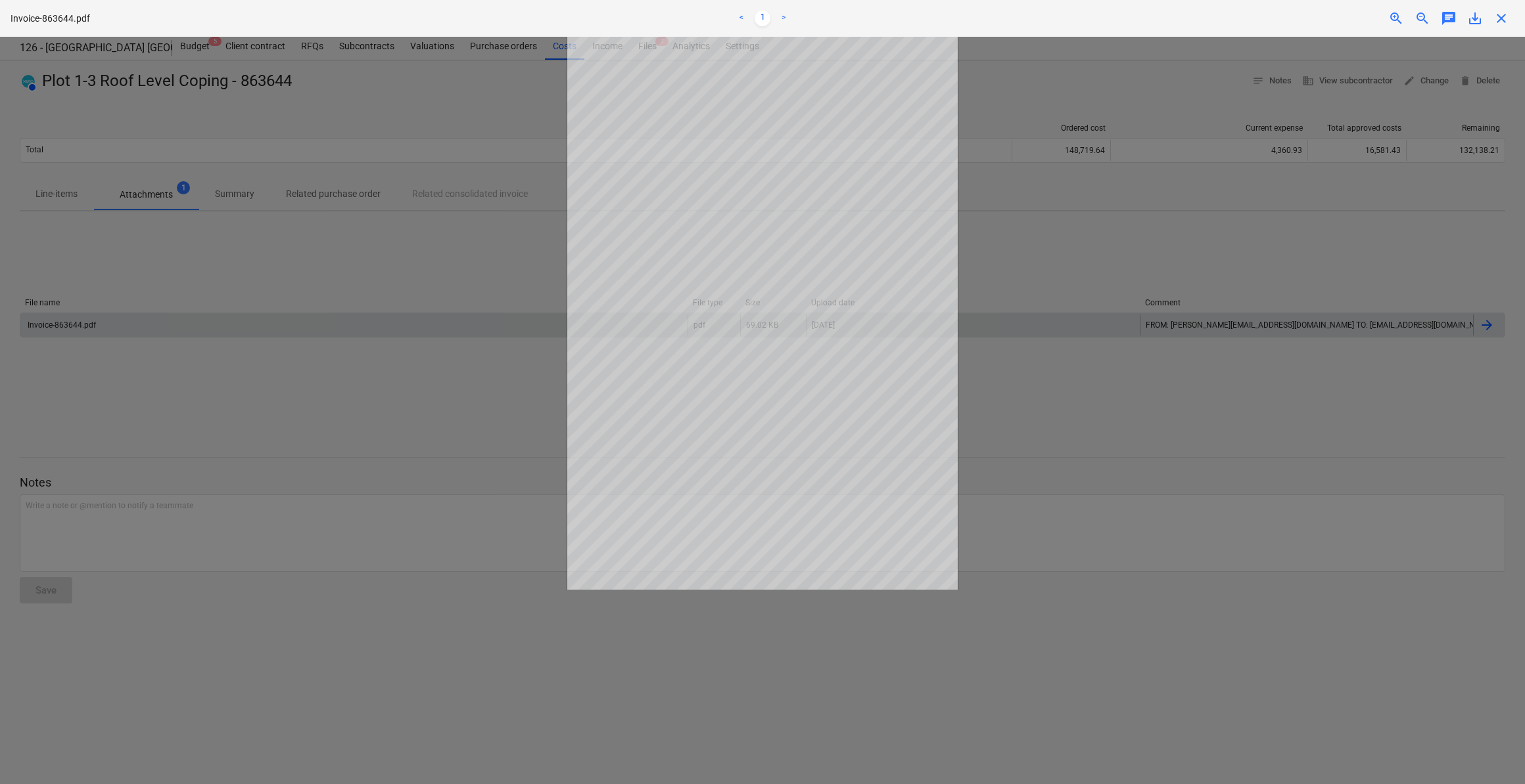
click at [1501, 15] on span "close" at bounding box center [1501, 18] width 16 height 16
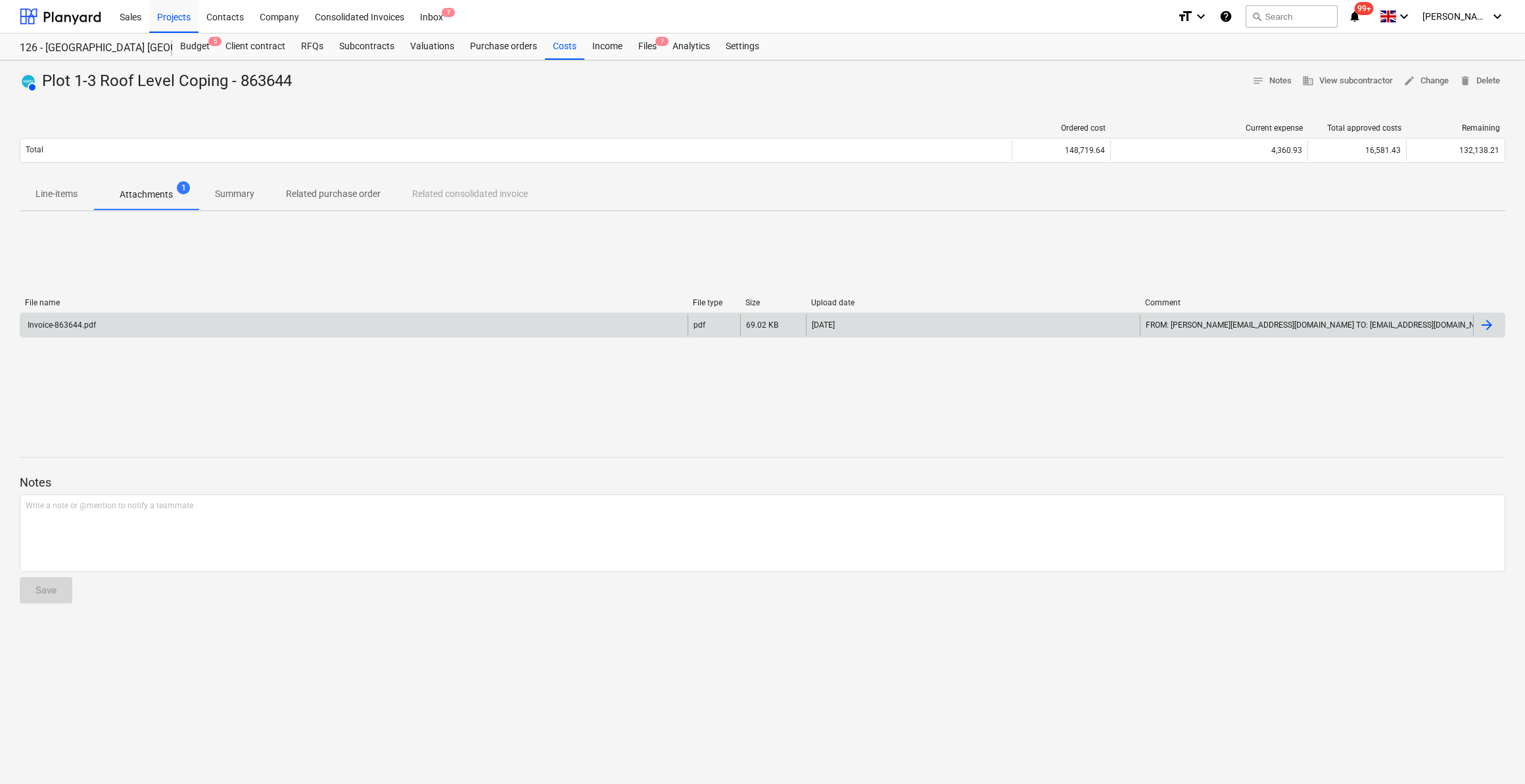
click at [1069, 674] on div "AUTHORISED Plot 1-3 Roof Level Coping - 863644 notes Notes business View subcon…" at bounding box center [762, 422] width 1525 height 724
click at [564, 45] on div "Costs" at bounding box center [565, 46] width 39 height 26
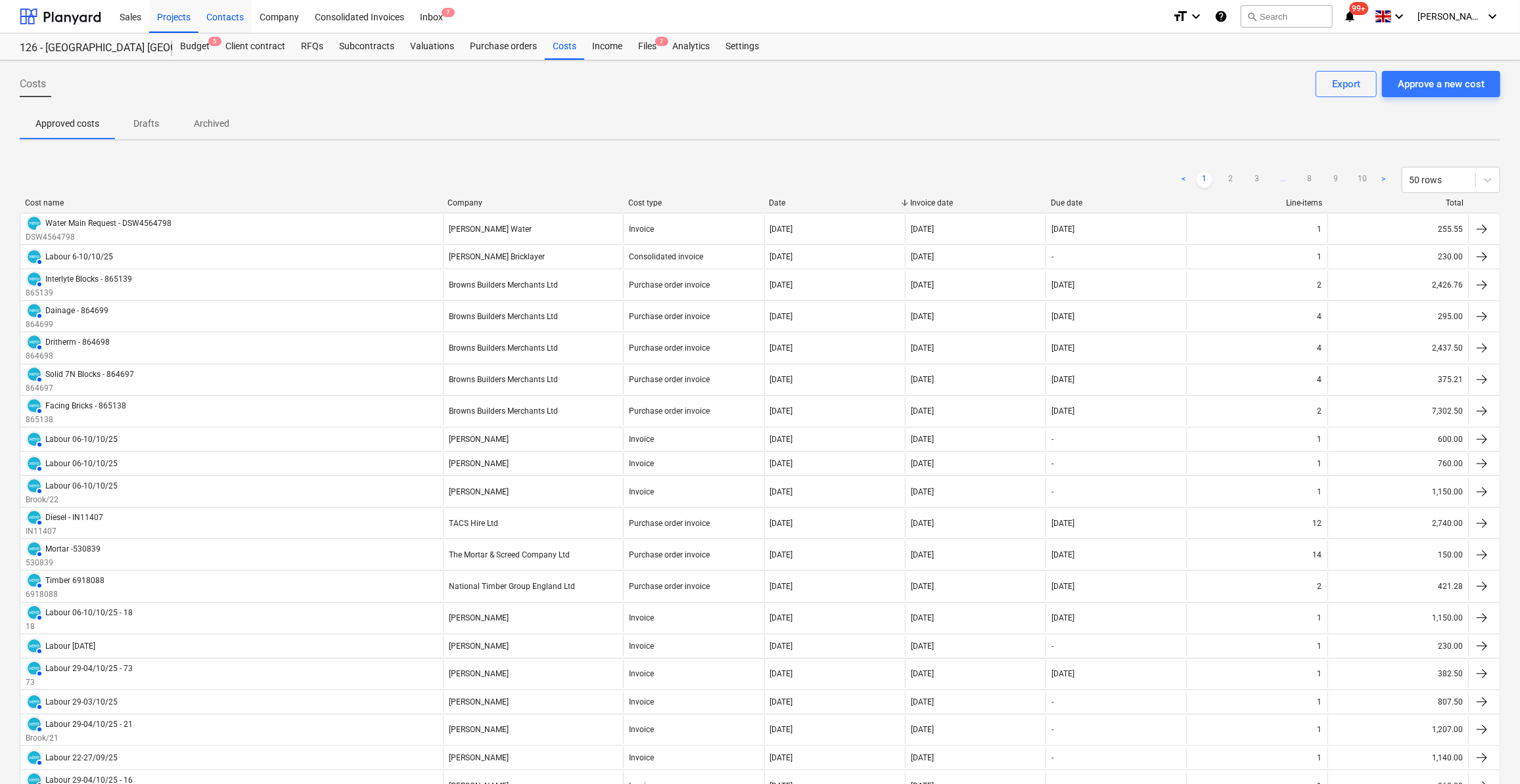
click at [225, 17] on div "Contacts" at bounding box center [225, 16] width 53 height 33
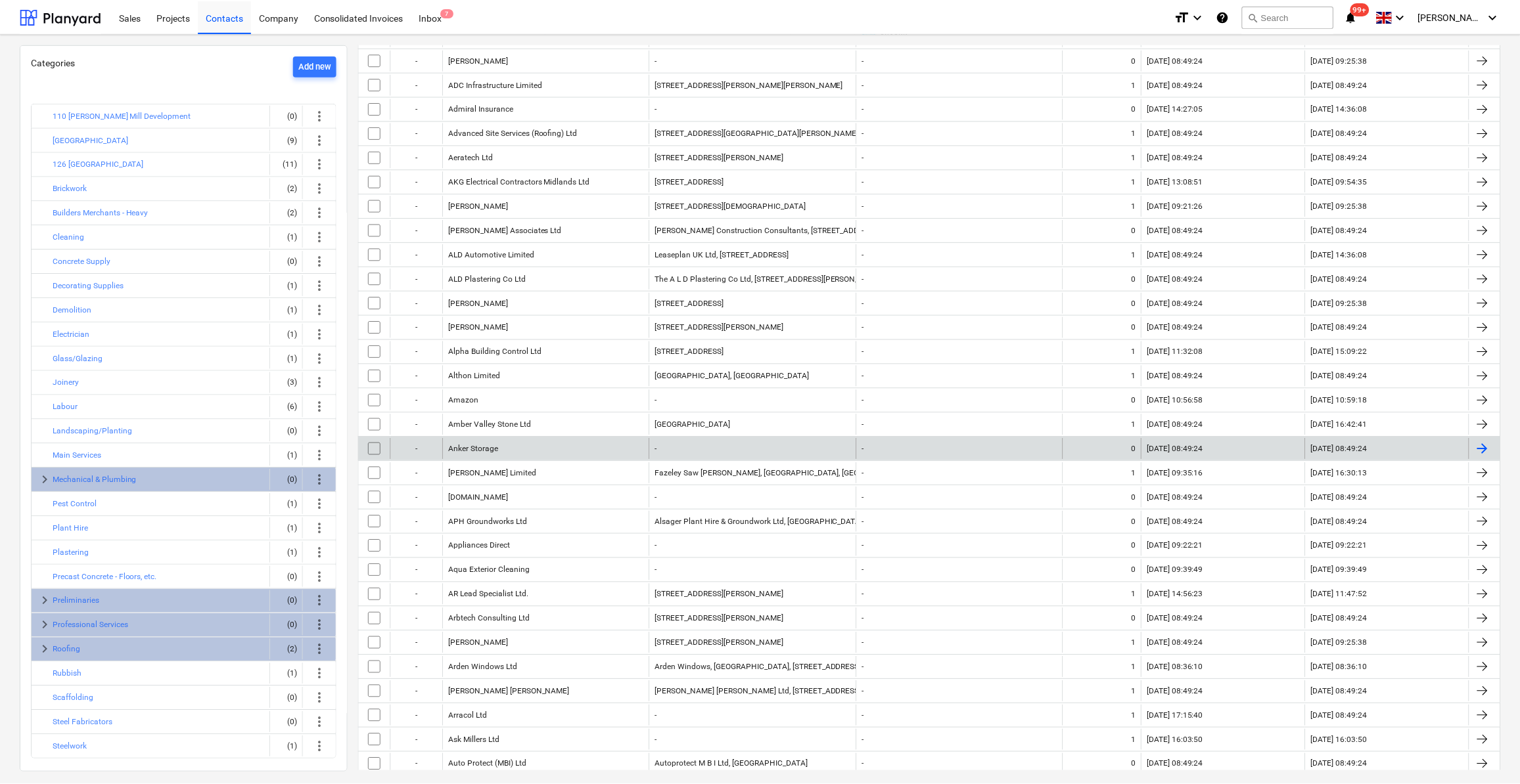
scroll to position [418, 0]
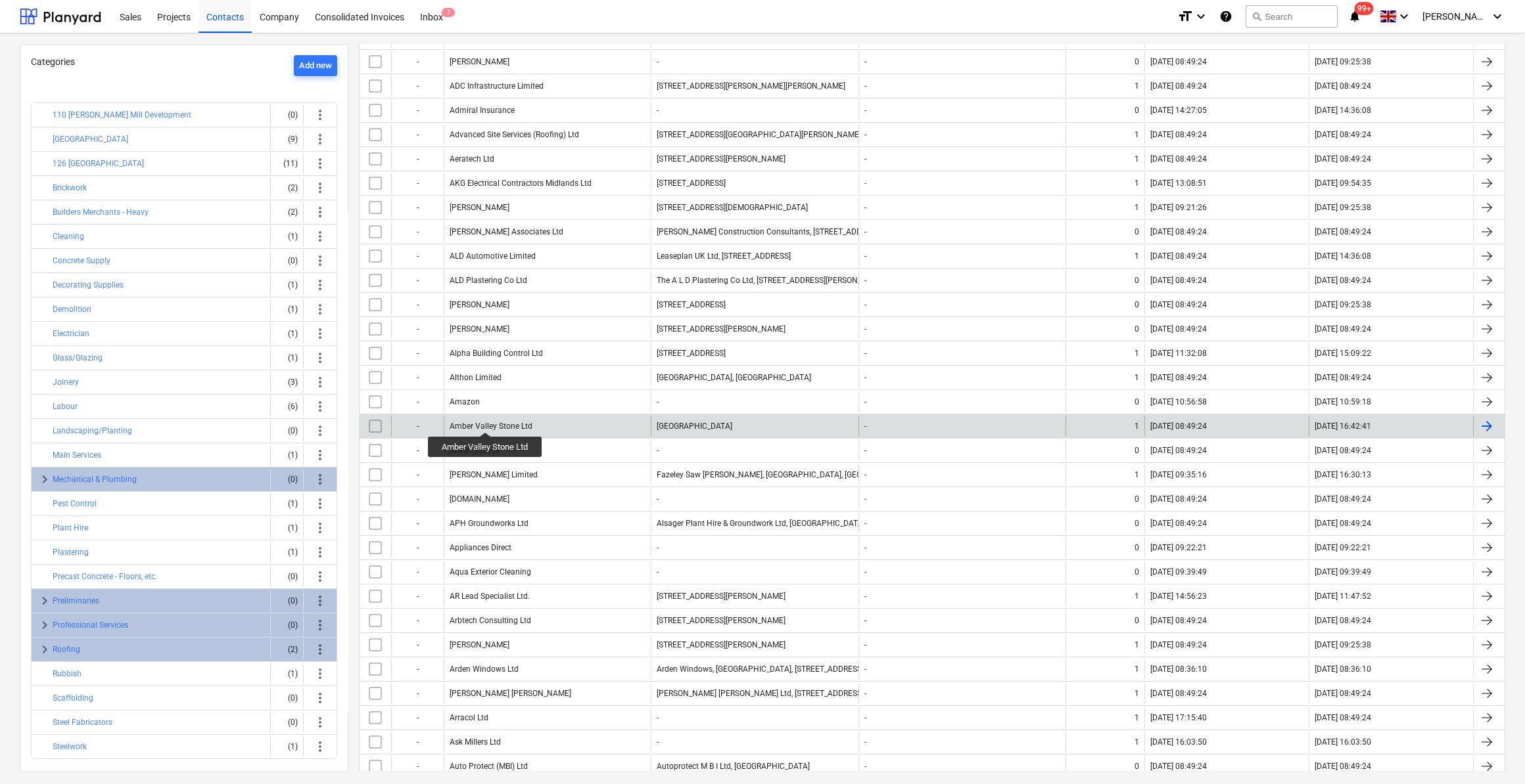
click at [486, 421] on div "Amber Valley Stone Ltd" at bounding box center [491, 426] width 83 height 9
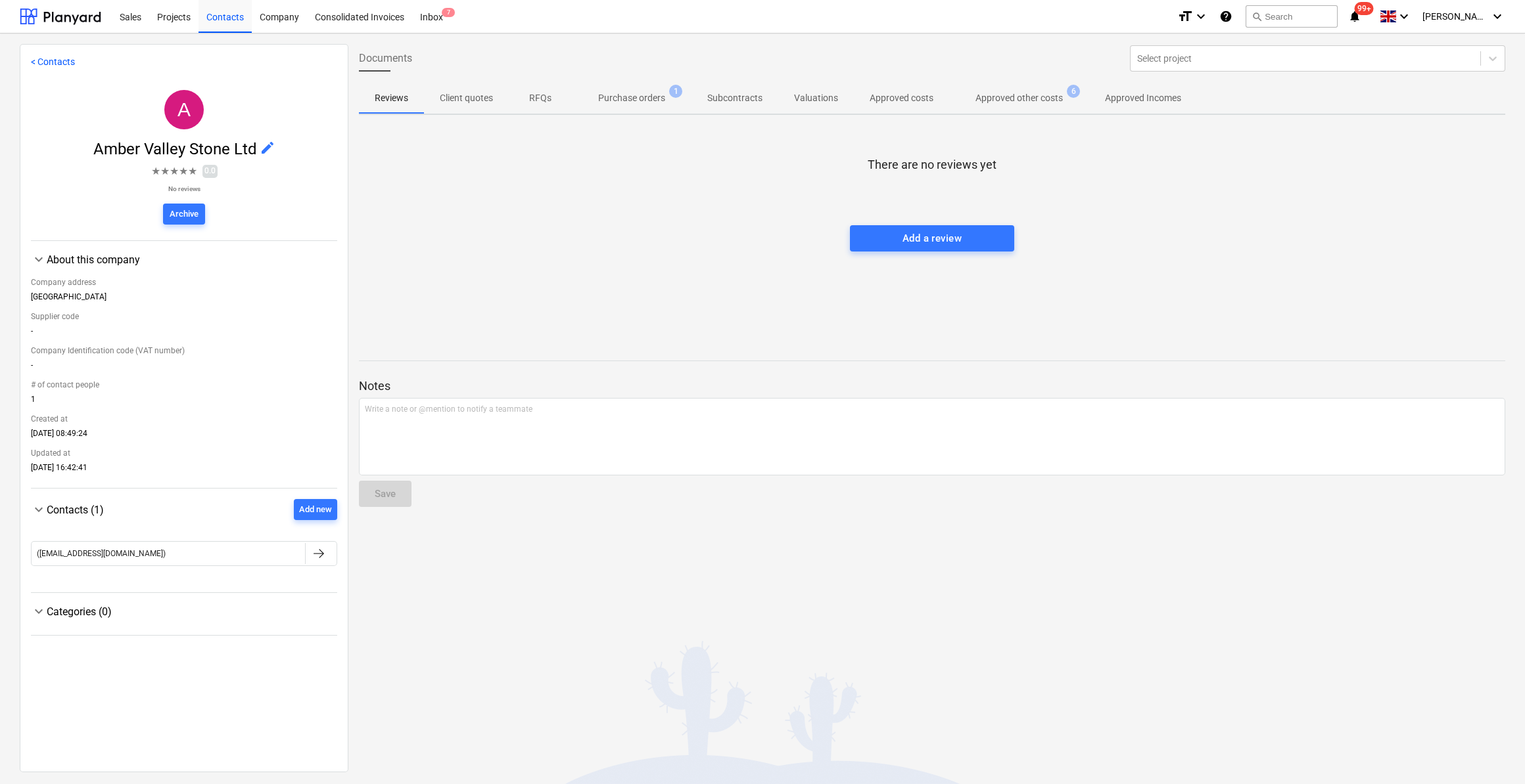
drag, startPoint x: 639, startPoint y: 97, endPoint x: 646, endPoint y: 128, distance: 31.8
click at [644, 125] on div "Documents Select project Reviews Client quotes RFQs Purchase orders 1 Subcontra…" at bounding box center [932, 407] width 1168 height 727
click at [1021, 100] on p "Approved other costs" at bounding box center [1019, 98] width 88 height 14
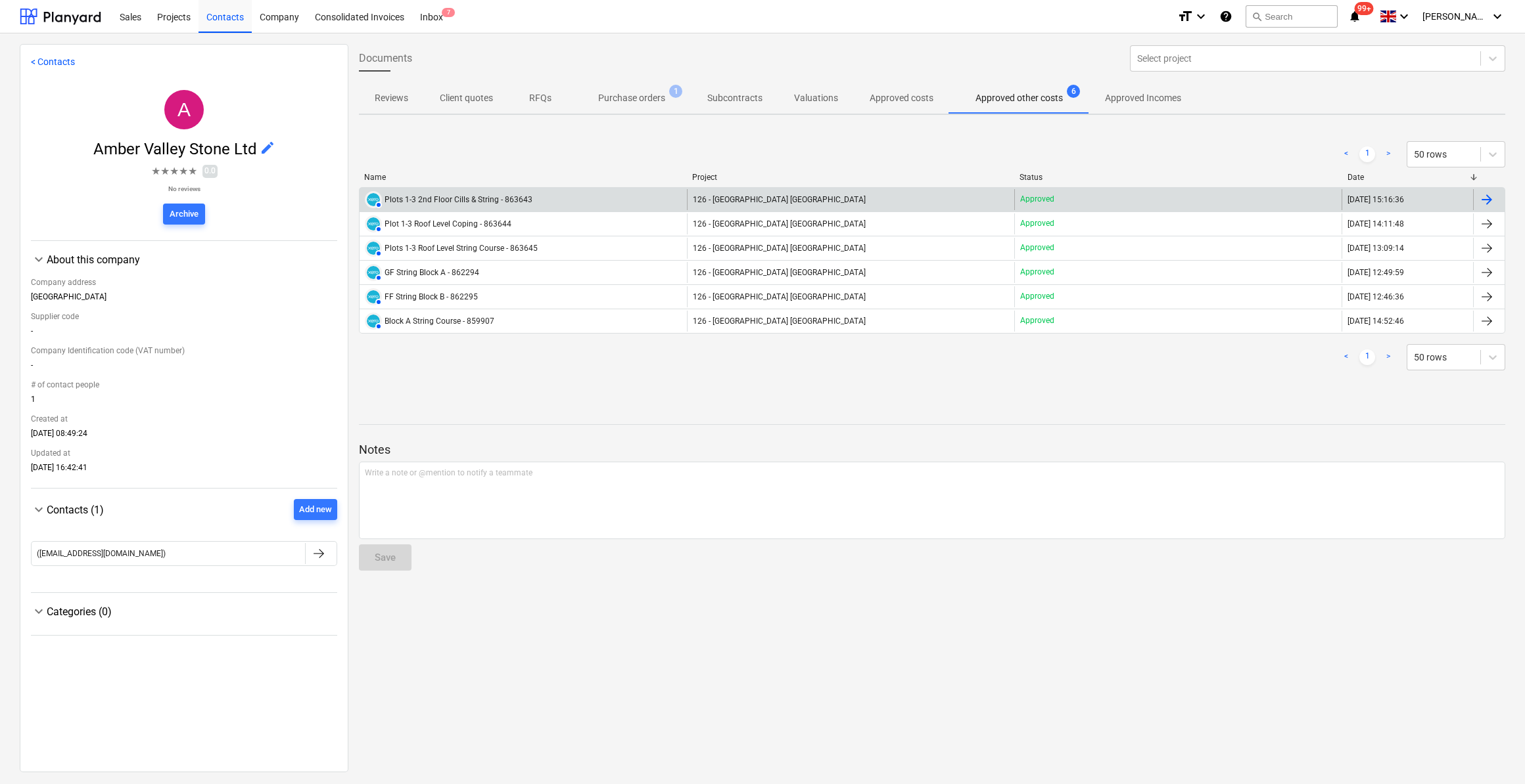
click at [1479, 198] on div at bounding box center [1486, 199] width 16 height 16
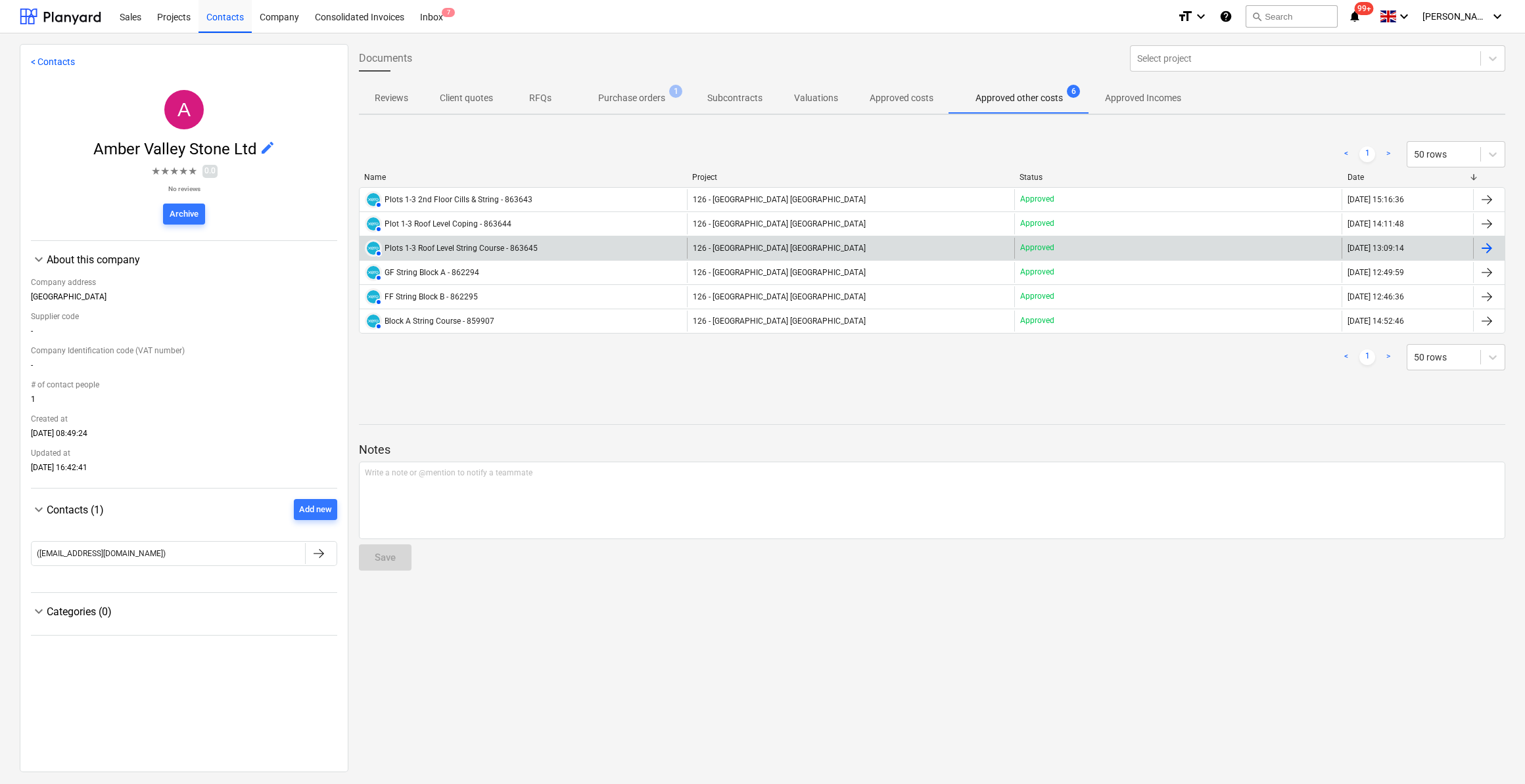
click at [1482, 248] on div at bounding box center [1486, 248] width 16 height 16
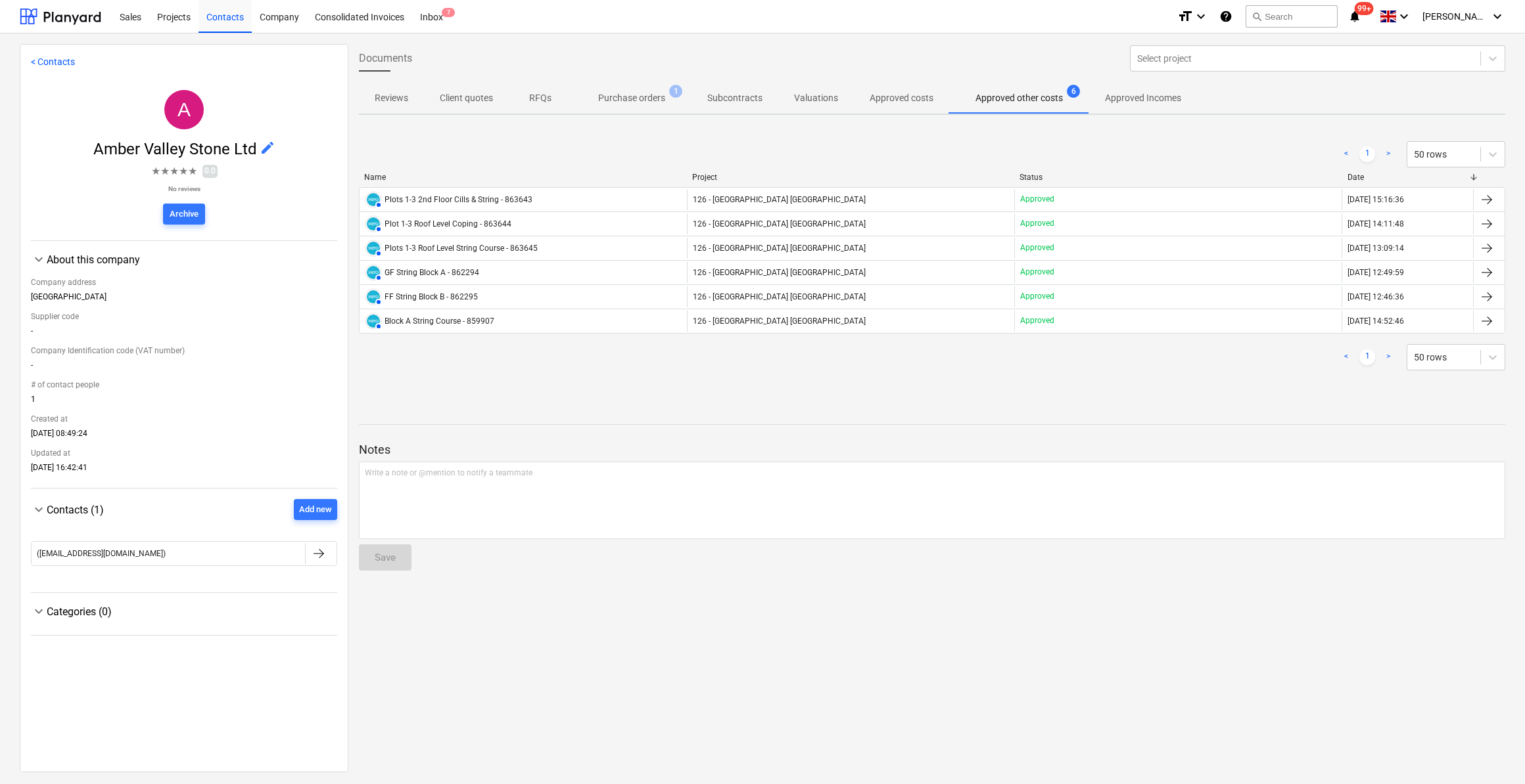
click at [1483, 273] on div at bounding box center [1486, 272] width 16 height 16
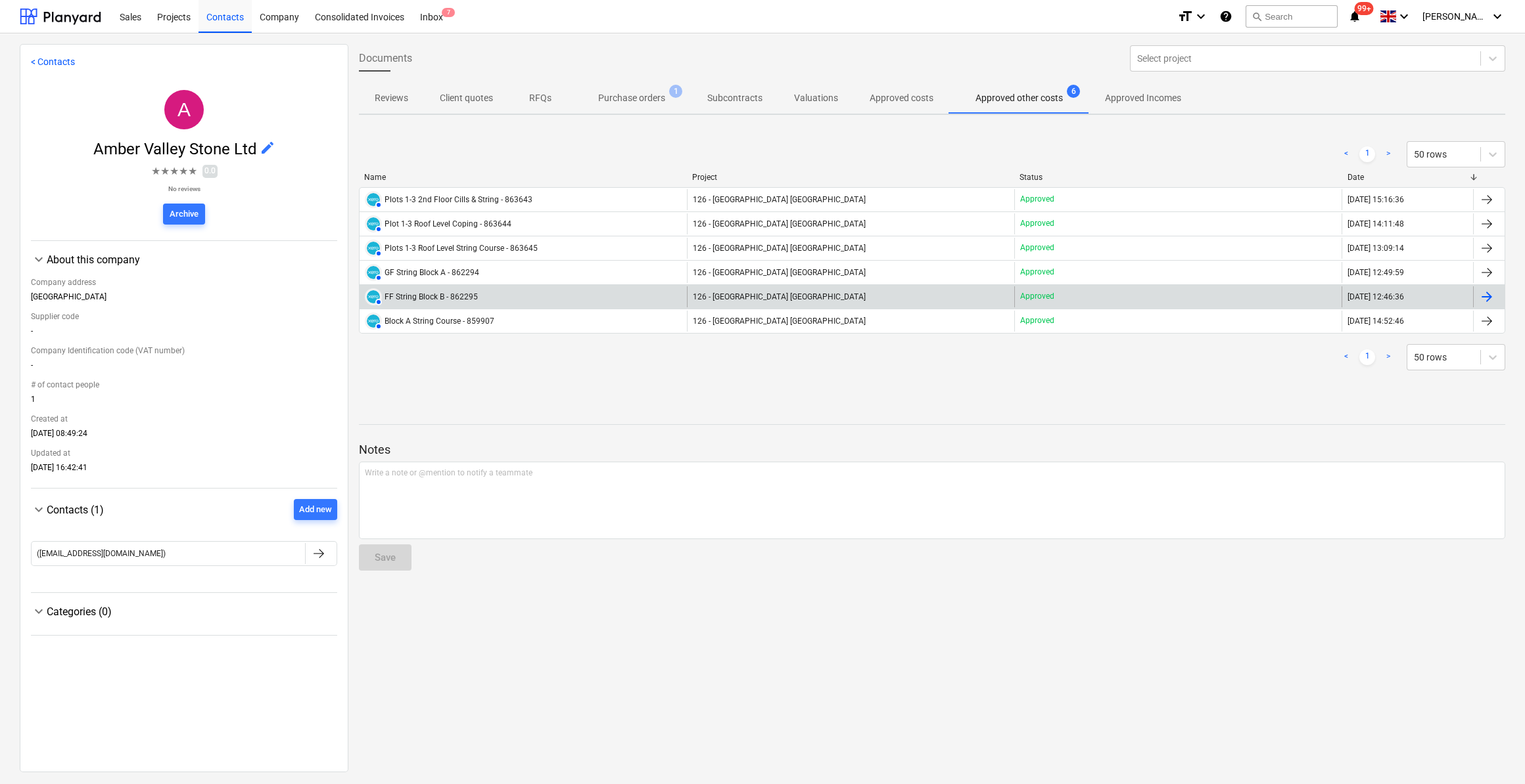
click at [447, 295] on div "FF String Block B - 862295" at bounding box center [432, 297] width 94 height 9
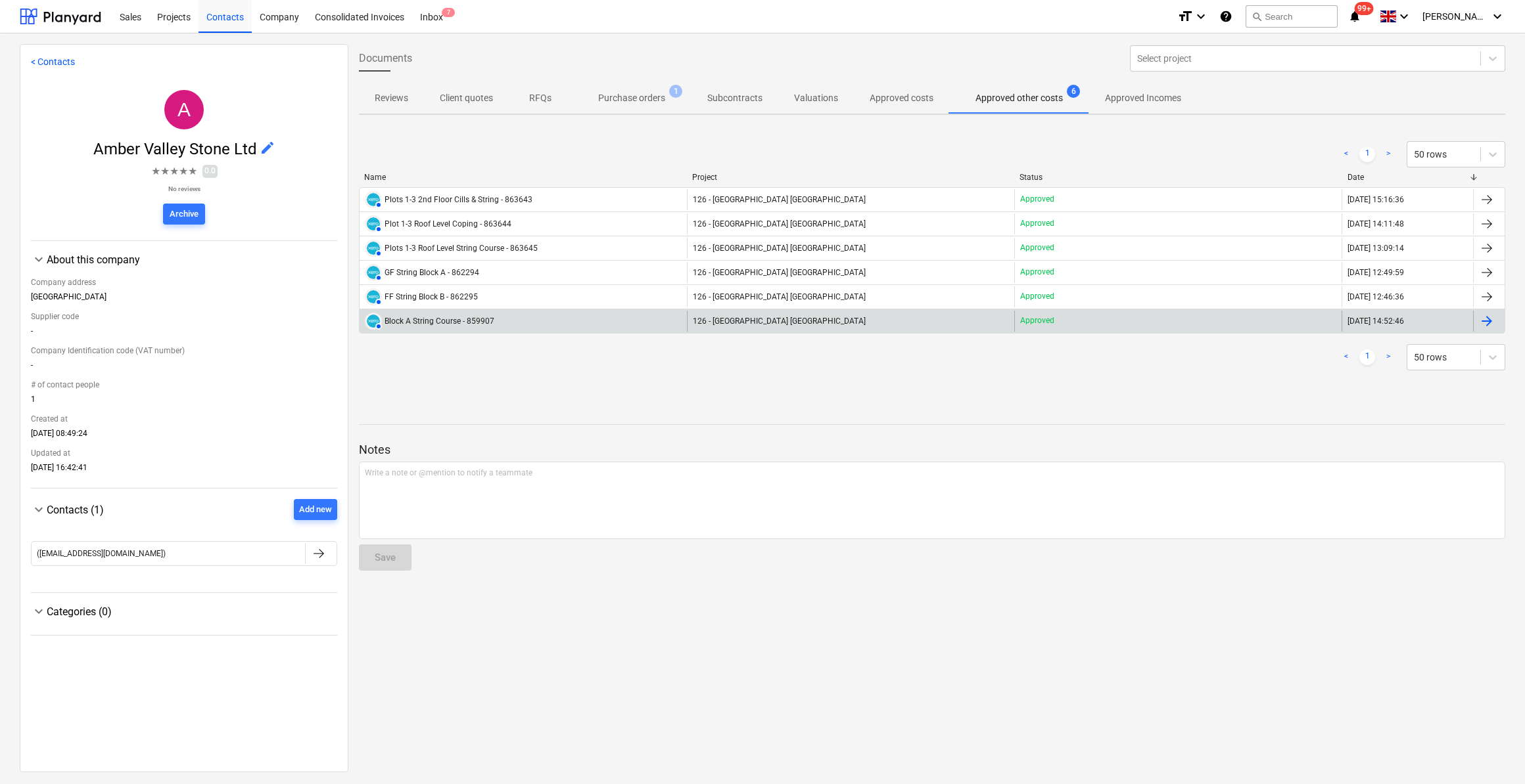
click at [472, 322] on div "Block A String Course - 859907" at bounding box center [439, 321] width 110 height 9
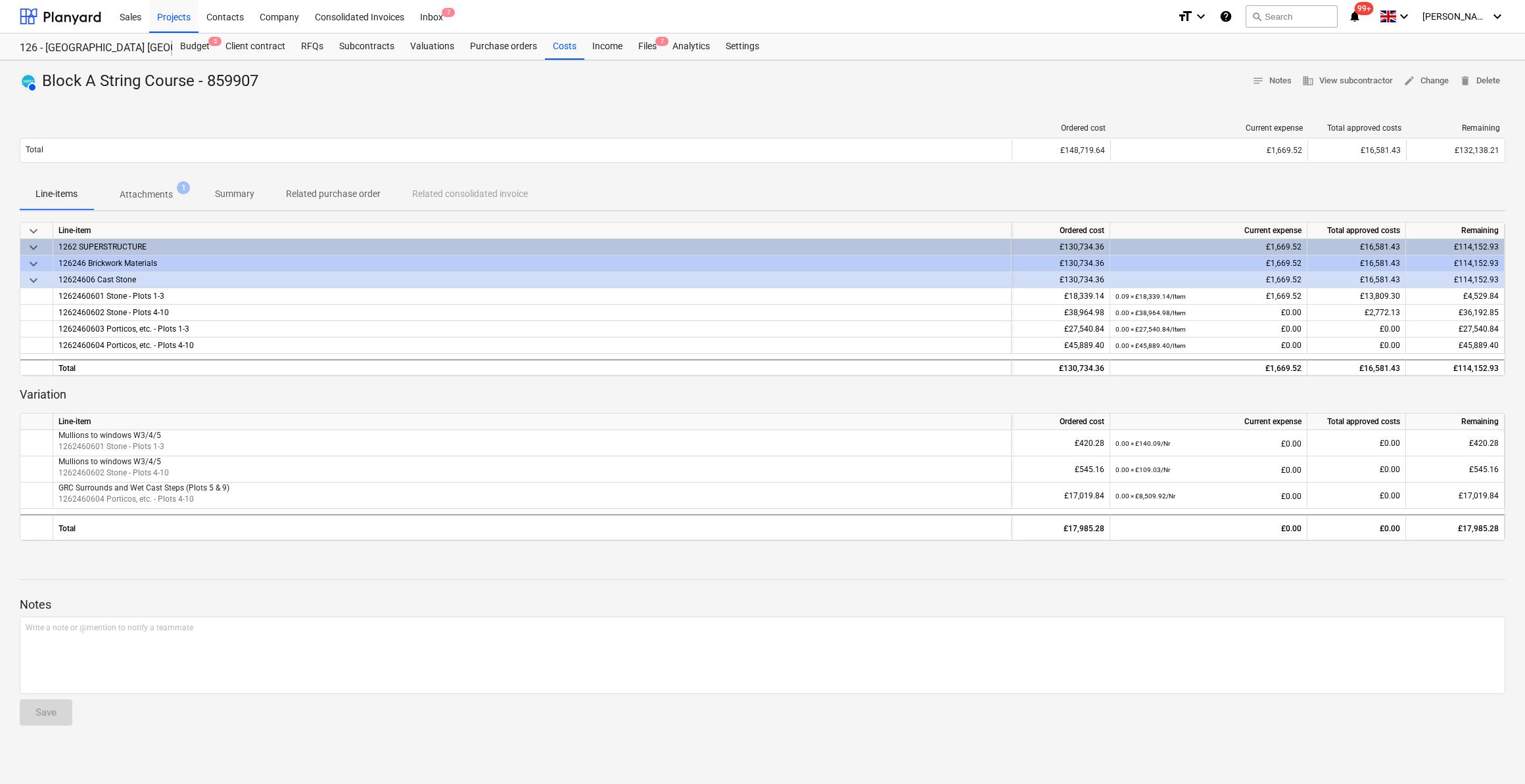
click at [865, 193] on div "Line-items Attachments 1 Summary Related purchase order Related consolidated in…" at bounding box center [762, 195] width 1486 height 32
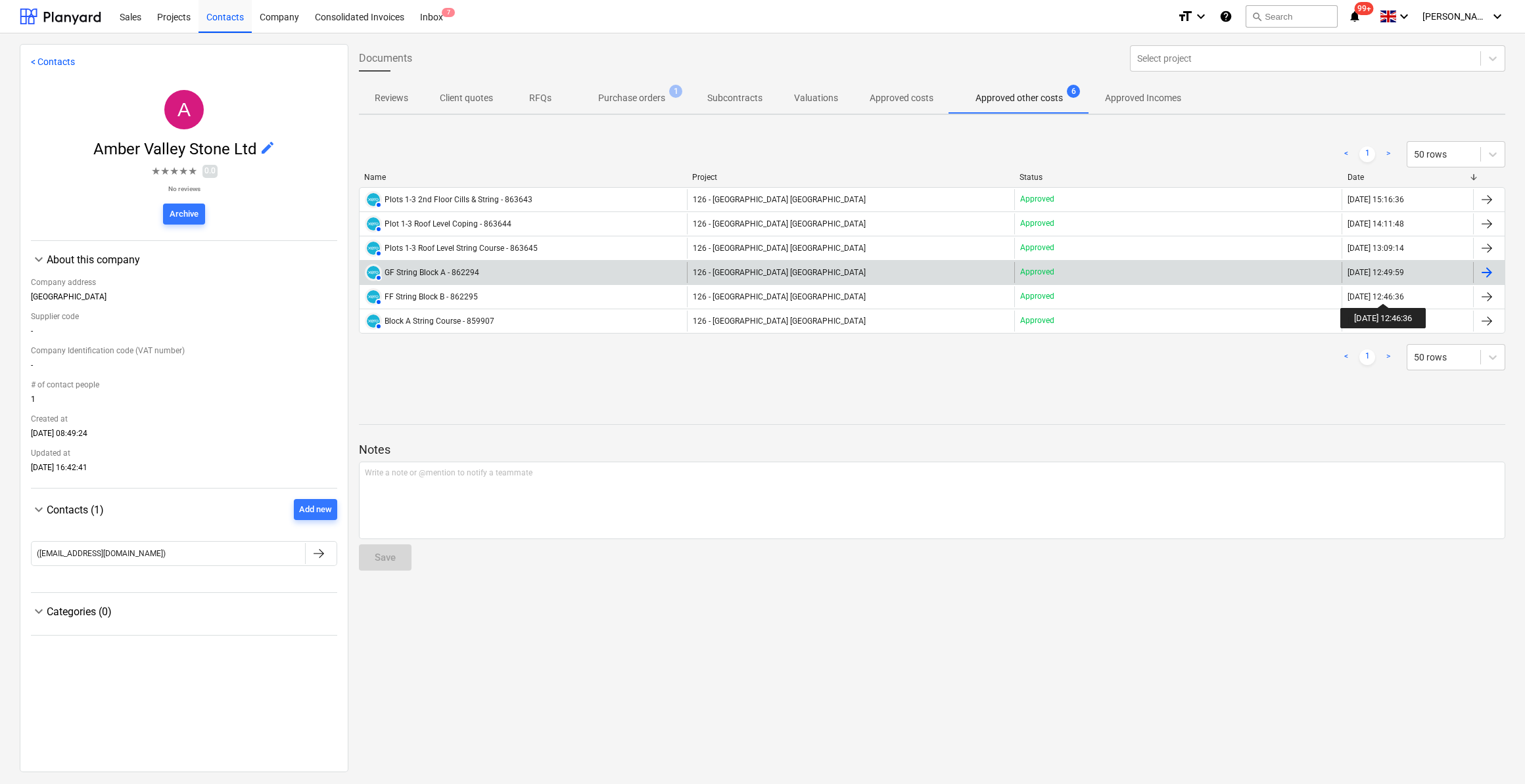
click at [1485, 265] on div at bounding box center [1486, 272] width 16 height 16
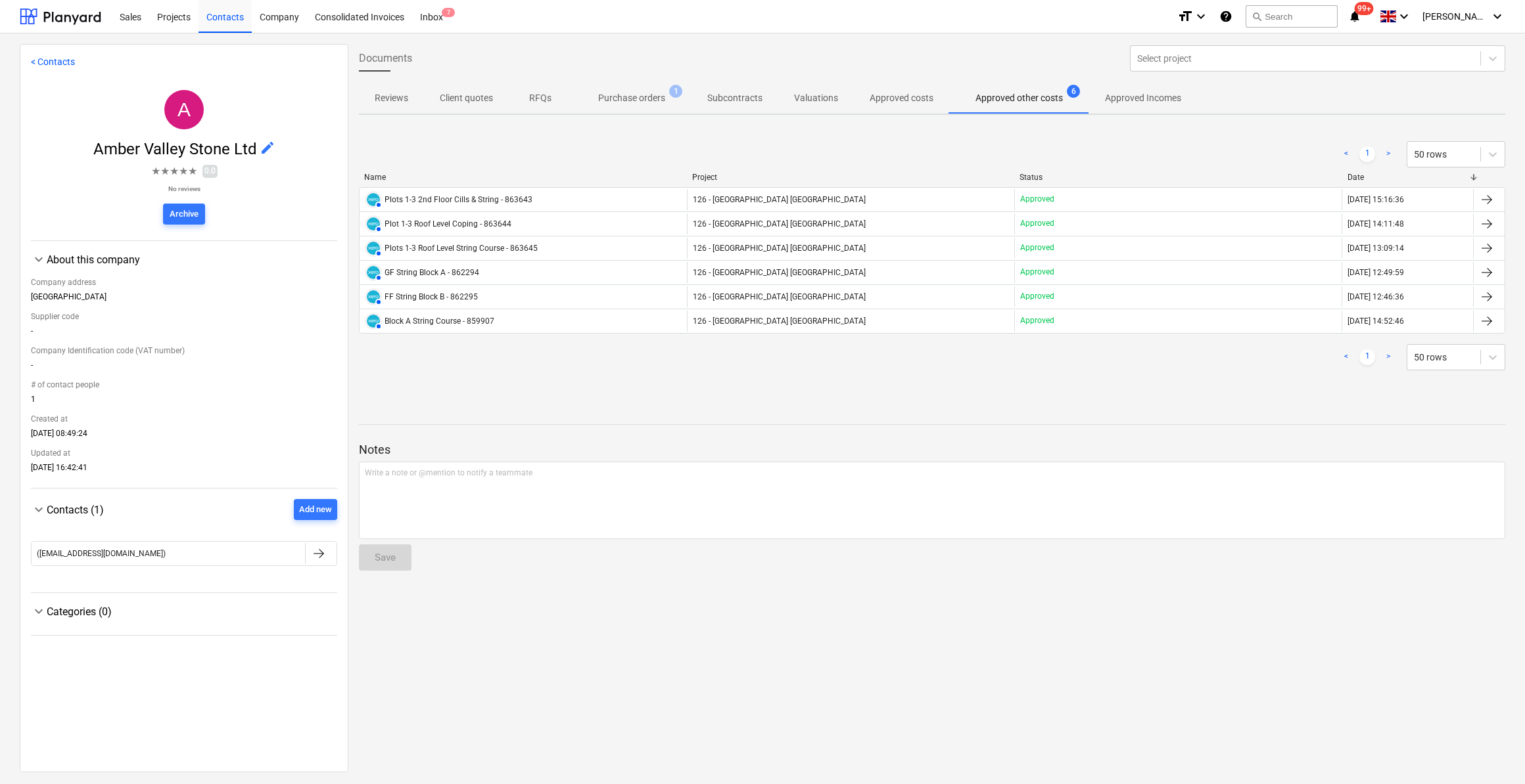
click at [1002, 615] on div "Documents Select project Reviews Client quotes RFQs Purchase orders 1 Subcontra…" at bounding box center [932, 407] width 1168 height 727
click at [1052, 601] on div "Documents Select project Reviews Client quotes RFQs Purchase orders 1 Subcontra…" at bounding box center [932, 407] width 1168 height 727
click at [633, 97] on p "Purchase orders" at bounding box center [631, 98] width 67 height 14
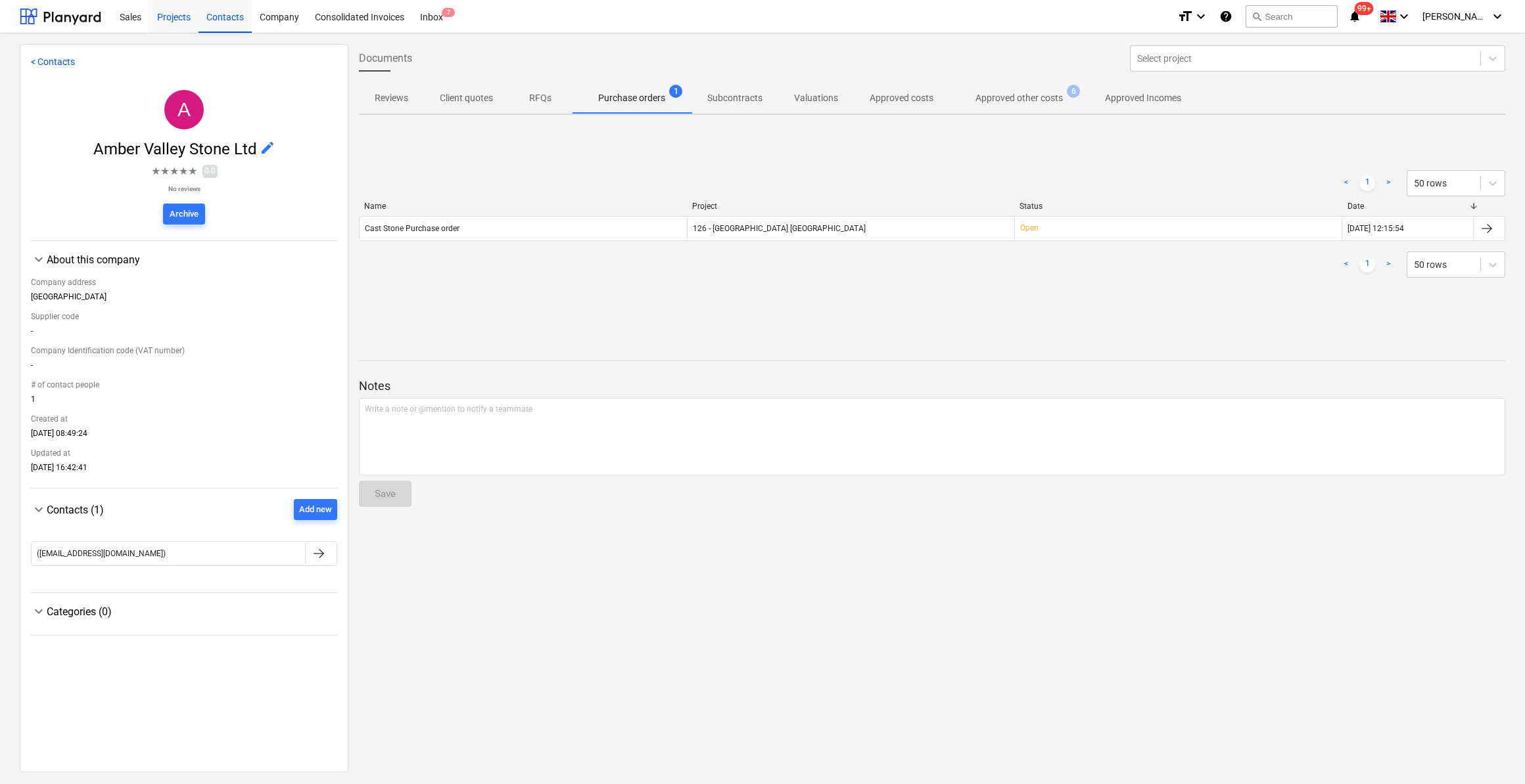
click at [177, 18] on div "Projects" at bounding box center [173, 16] width 49 height 33
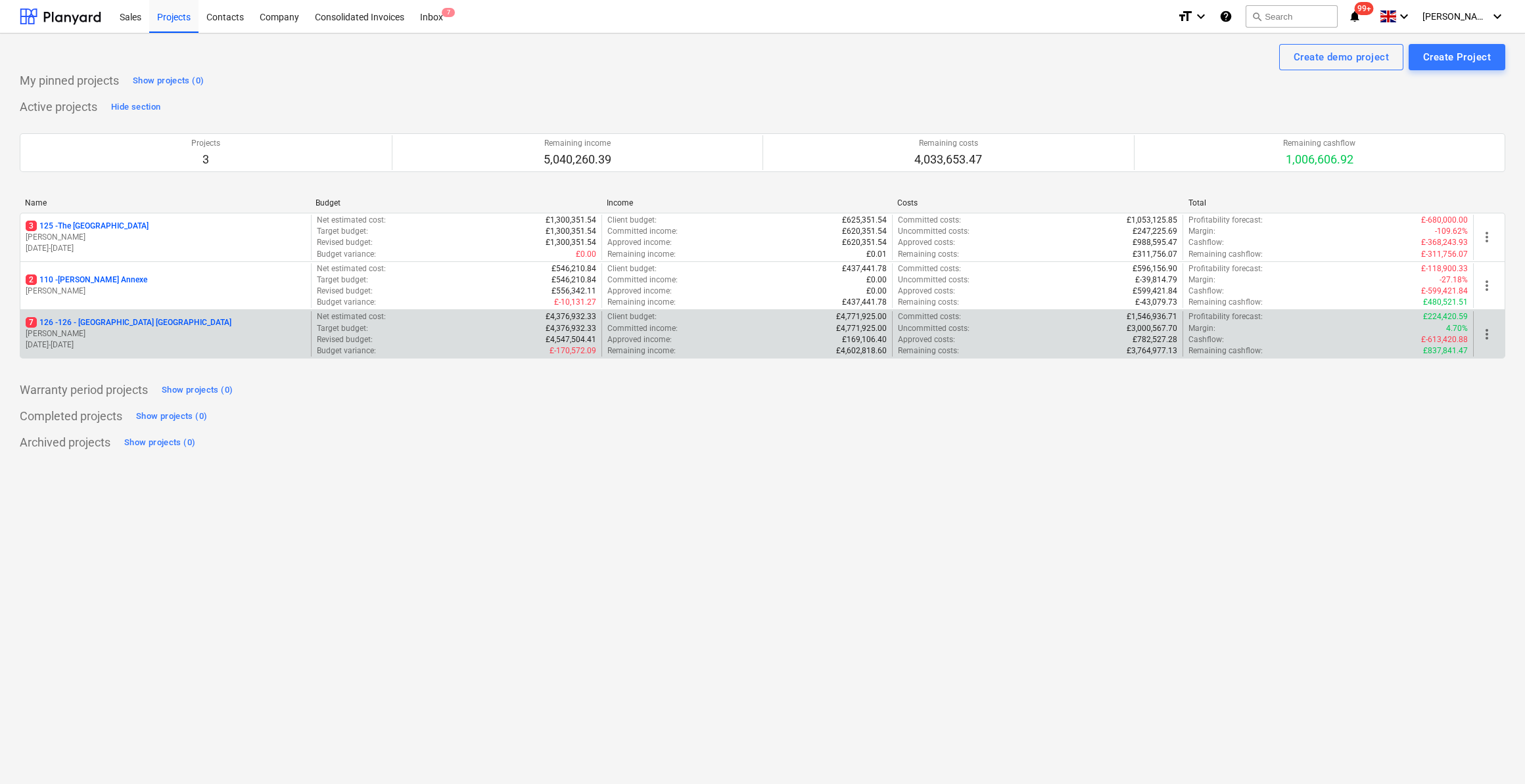
click at [88, 323] on p "7 126 - 126 - [GEOGRAPHIC_DATA] [GEOGRAPHIC_DATA]" at bounding box center [128, 323] width 206 height 11
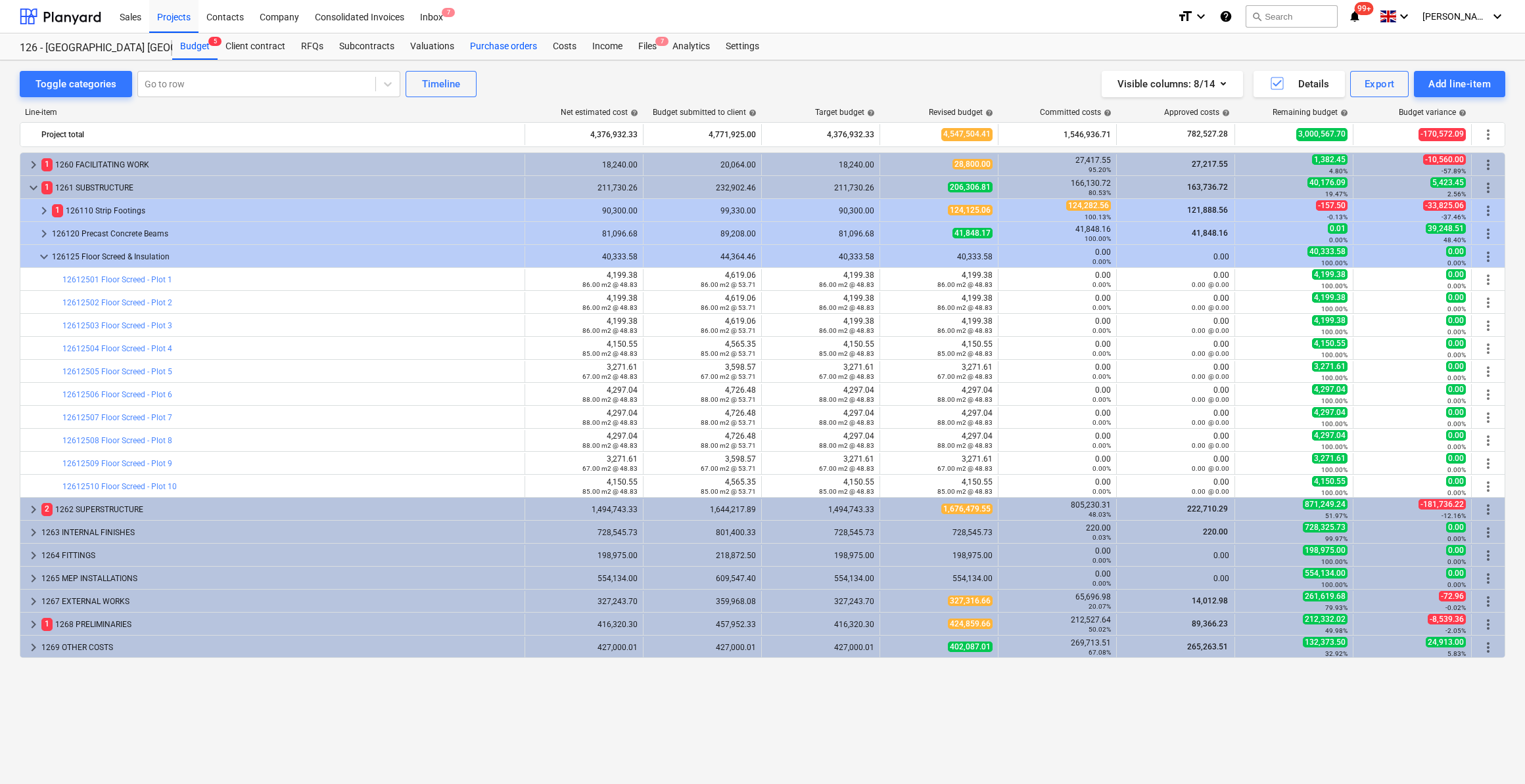
click at [506, 50] on div "Purchase orders" at bounding box center [503, 46] width 83 height 26
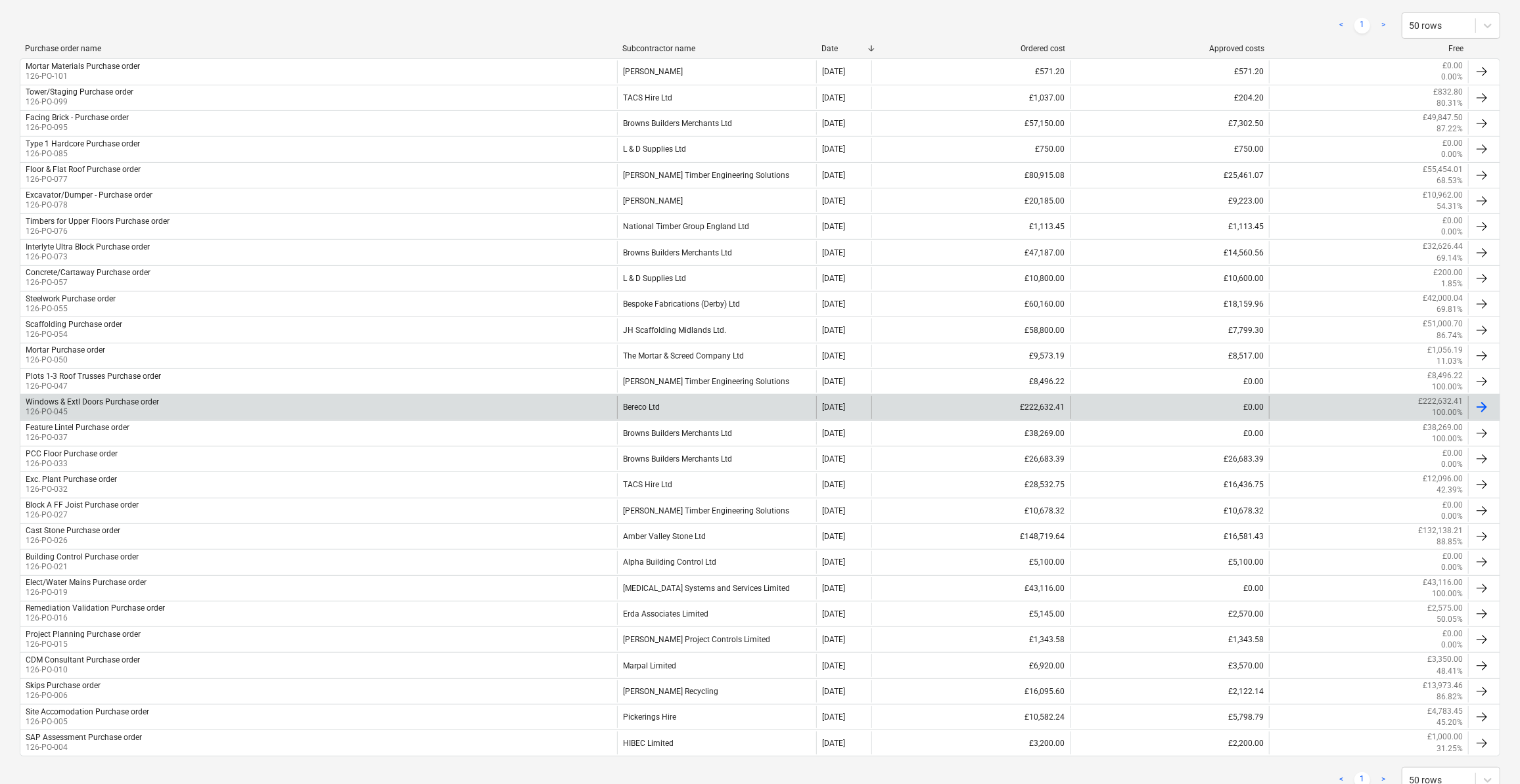
scroll to position [239, 0]
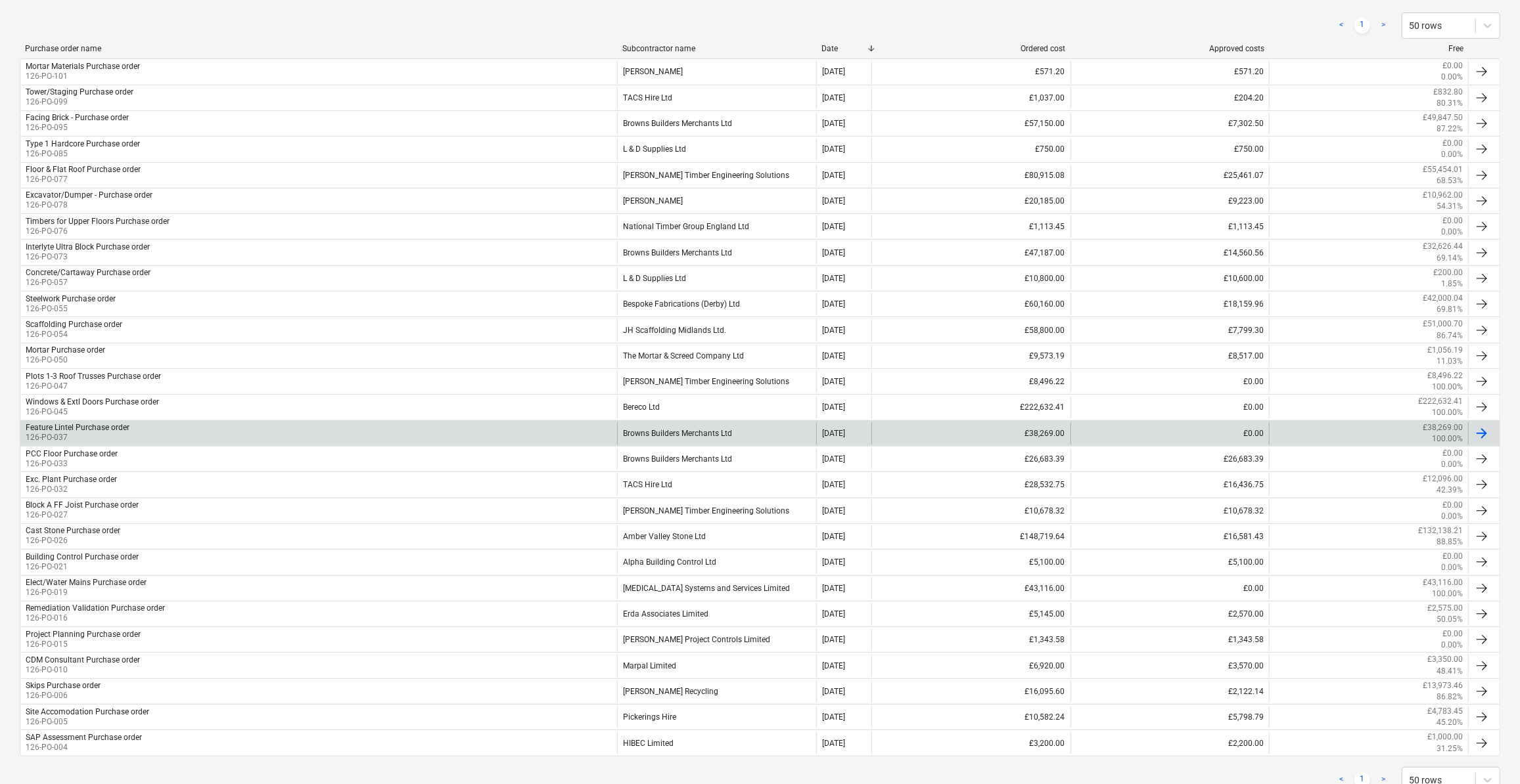
click at [691, 429] on div "Browns Builders Merchants Ltd" at bounding box center [717, 434] width 199 height 23
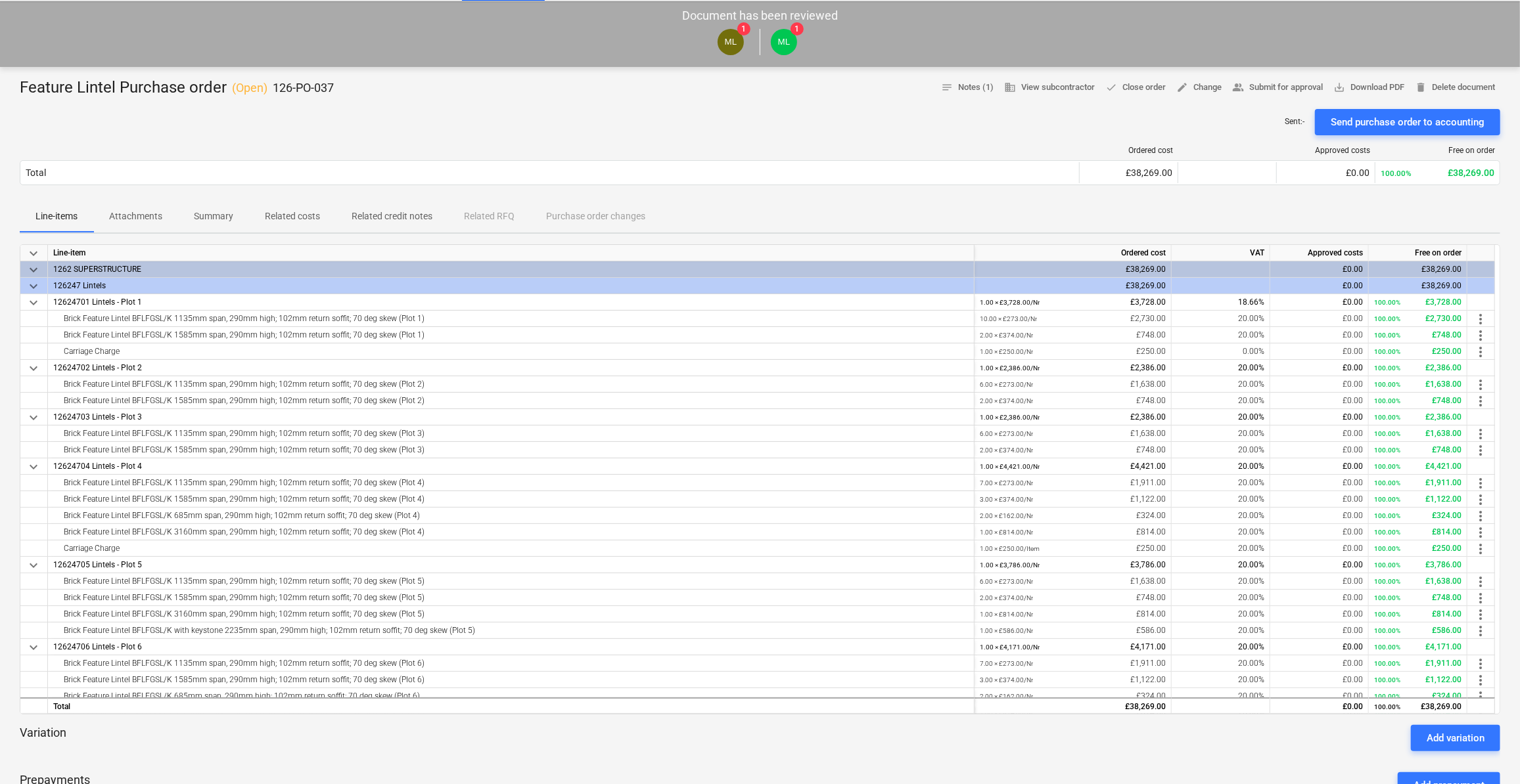
click at [1078, 215] on div "Line-items Attachments Summary Related costs Related credit notes Related RFQ P…" at bounding box center [759, 217] width 1480 height 32
click at [1112, 755] on div at bounding box center [759, 757] width 1480 height 11
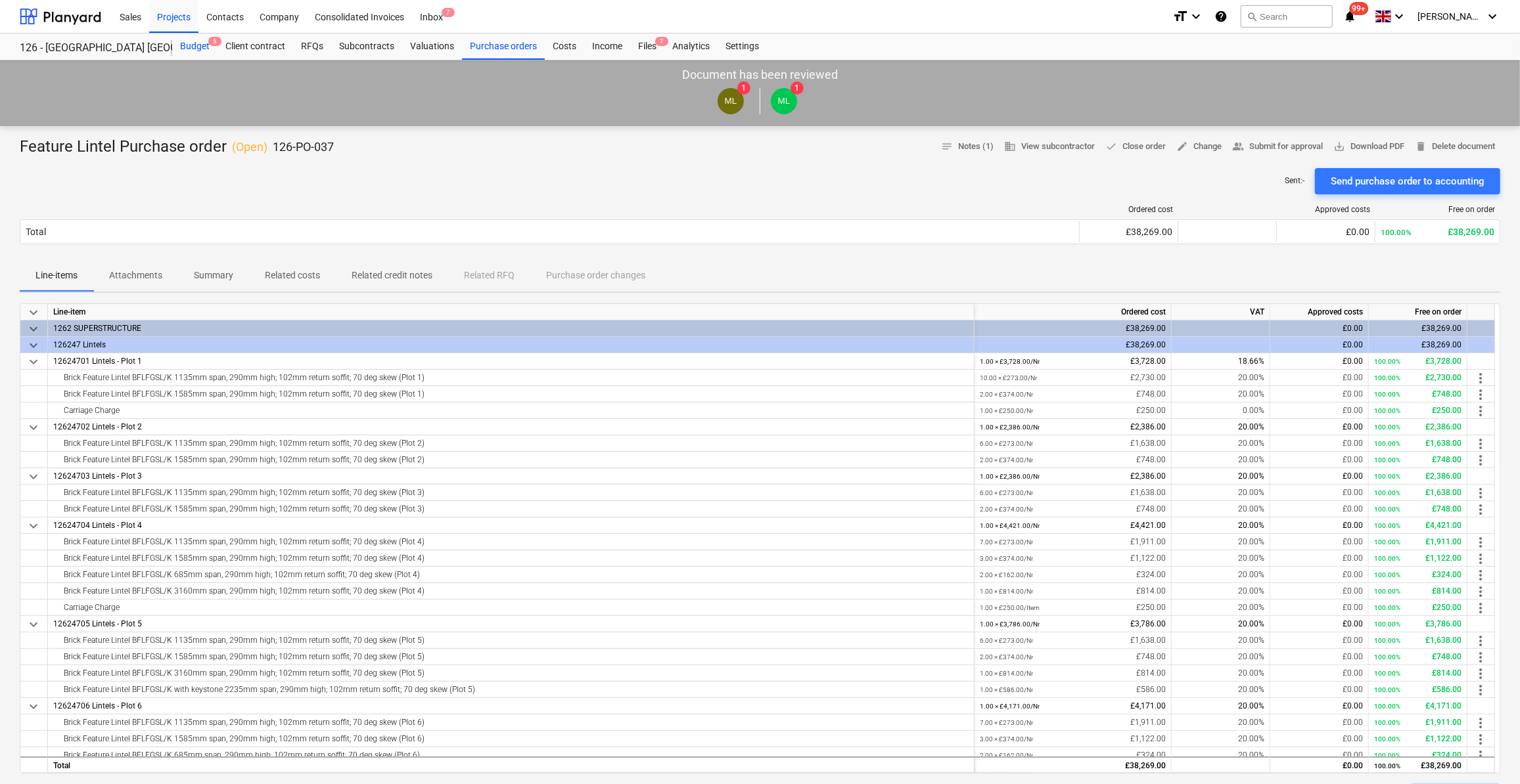
click at [186, 50] on div "Budget 5" at bounding box center [195, 46] width 45 height 26
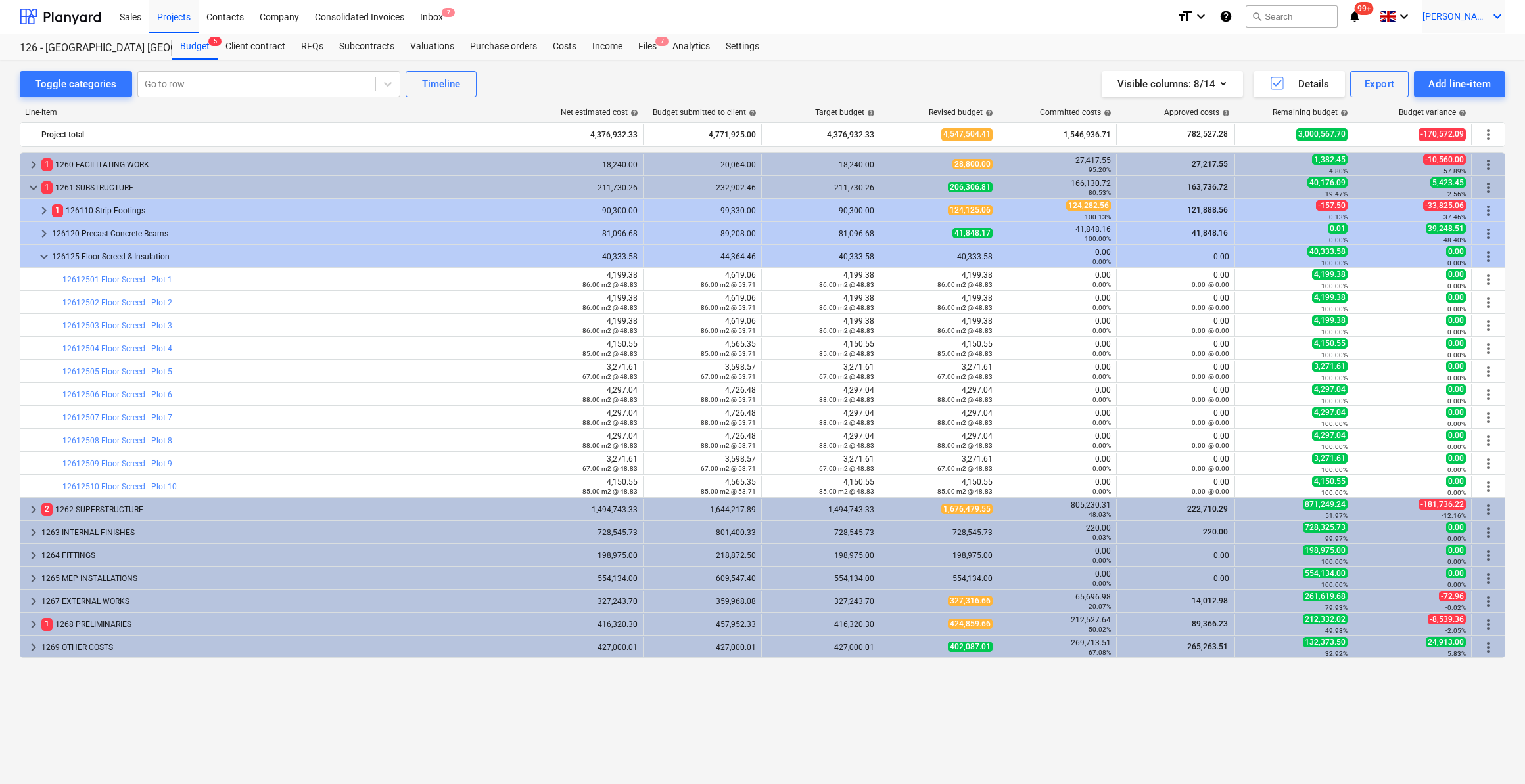
click at [1497, 16] on icon "keyboard_arrow_down" at bounding box center [1497, 16] width 16 height 16
click at [1443, 76] on div "Log out" at bounding box center [1465, 73] width 79 height 21
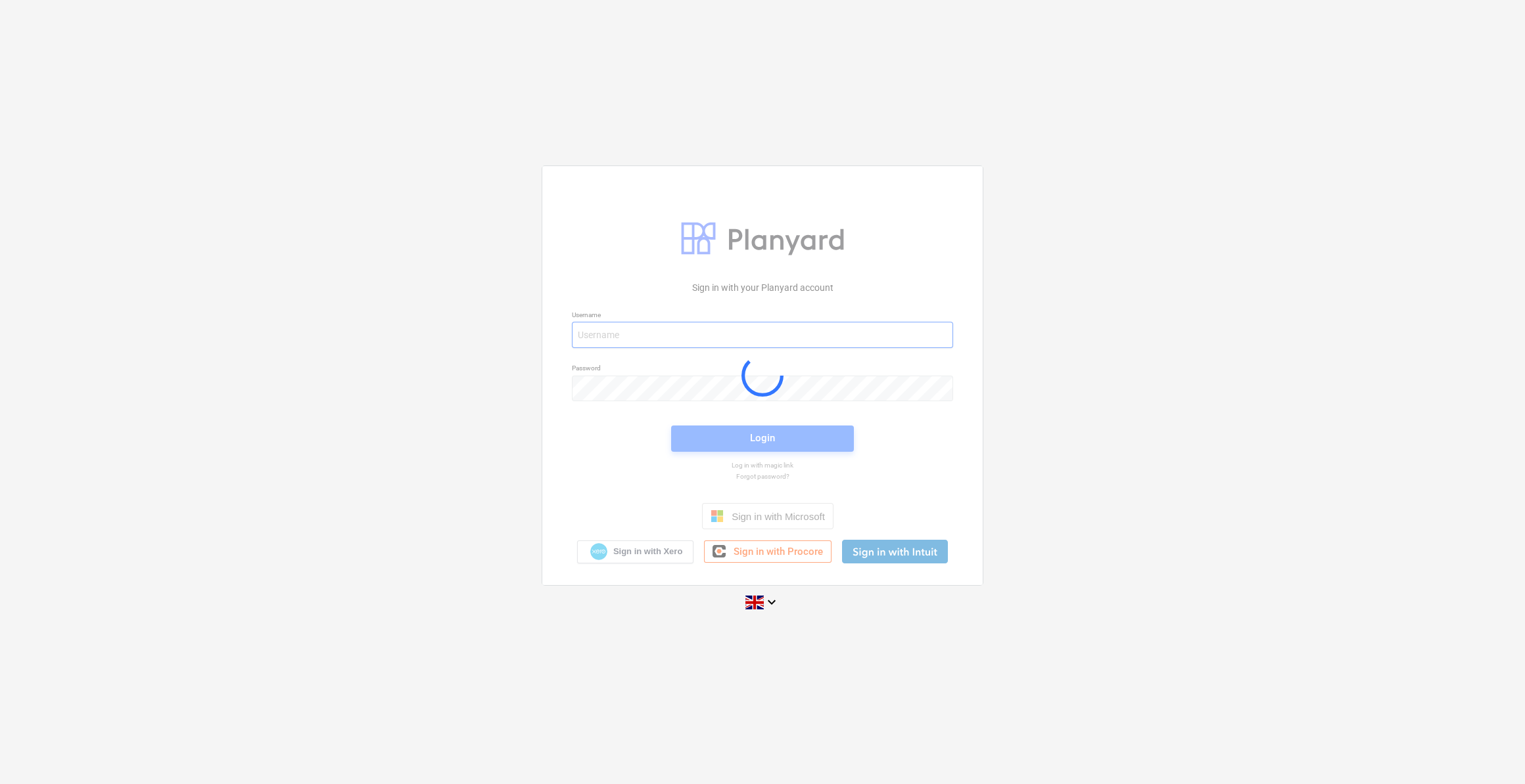
type input "[PERSON_NAME][EMAIL_ADDRESS][PERSON_NAME][DOMAIN_NAME]"
